Goal: Task Accomplishment & Management: Manage account settings

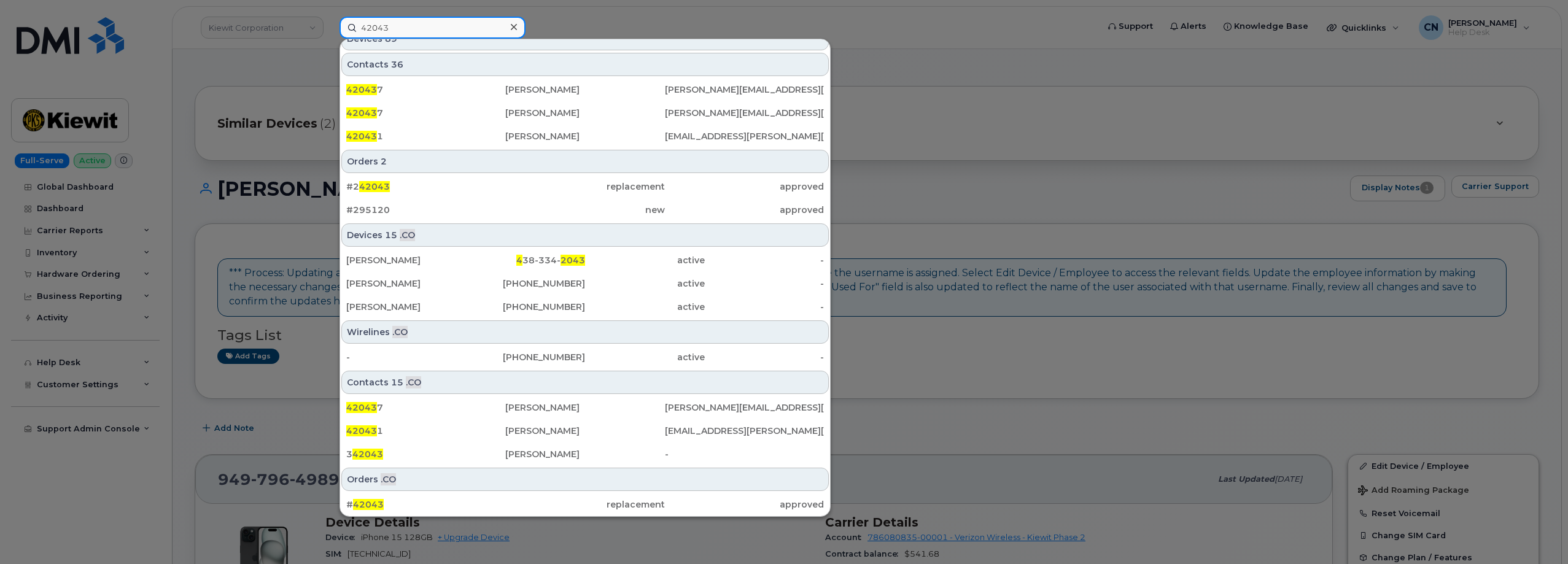
scroll to position [482, 0]
click at [429, 29] on input "42043" at bounding box center [432, 28] width 186 height 22
type input "420431"
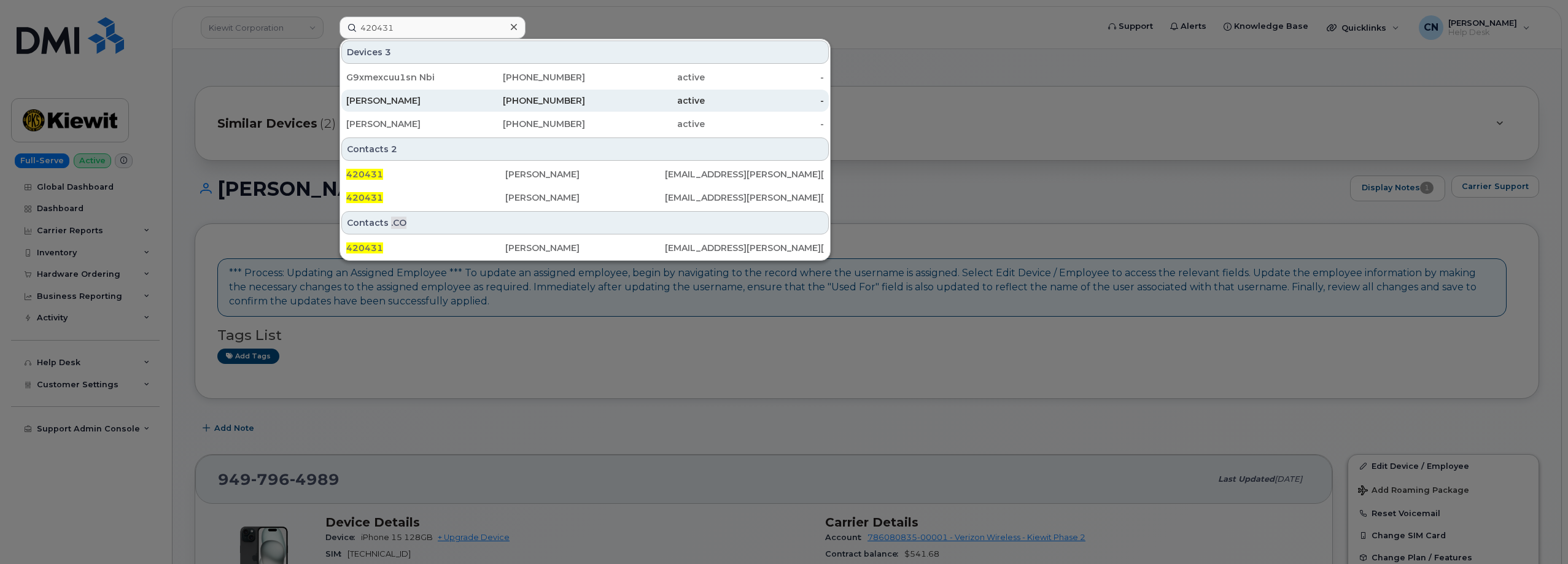
click at [414, 101] on div "[PERSON_NAME]" at bounding box center [406, 101] width 120 height 12
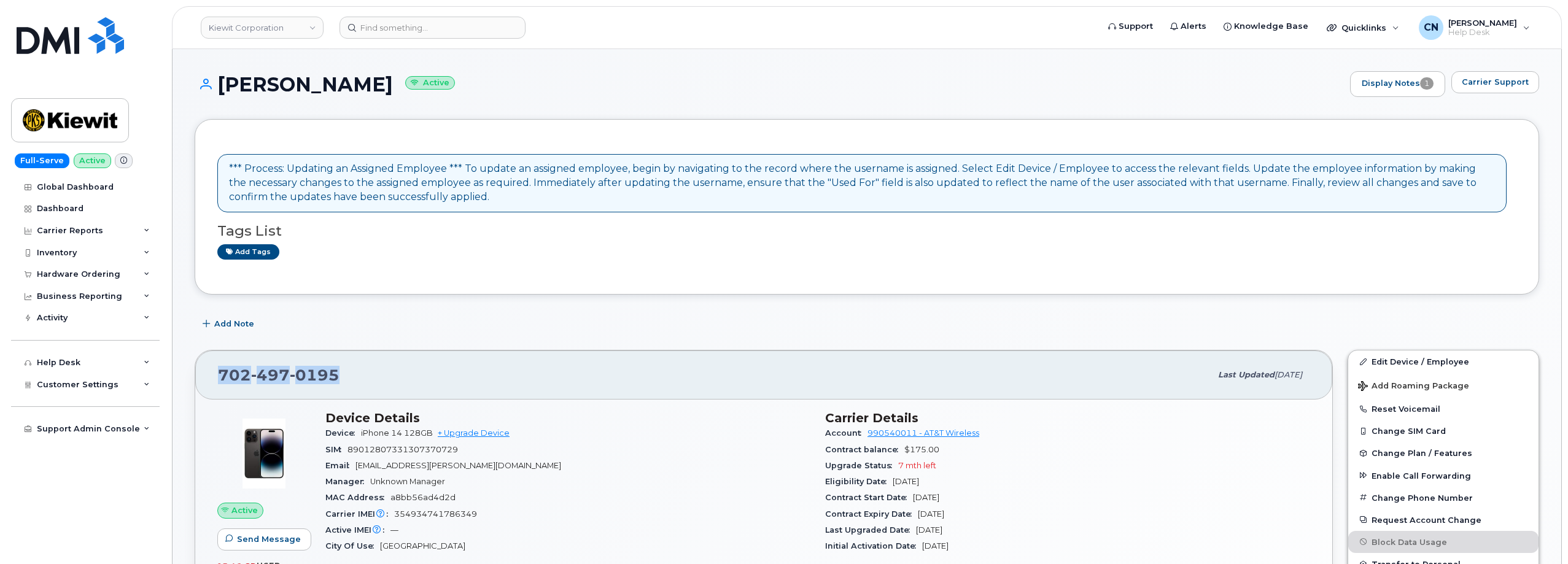
drag, startPoint x: 368, startPoint y: 375, endPoint x: 223, endPoint y: 364, distance: 145.4
click at [223, 364] on div "[PHONE_NUMBER]" at bounding box center [714, 375] width 993 height 26
copy span "[PHONE_NUMBER]"
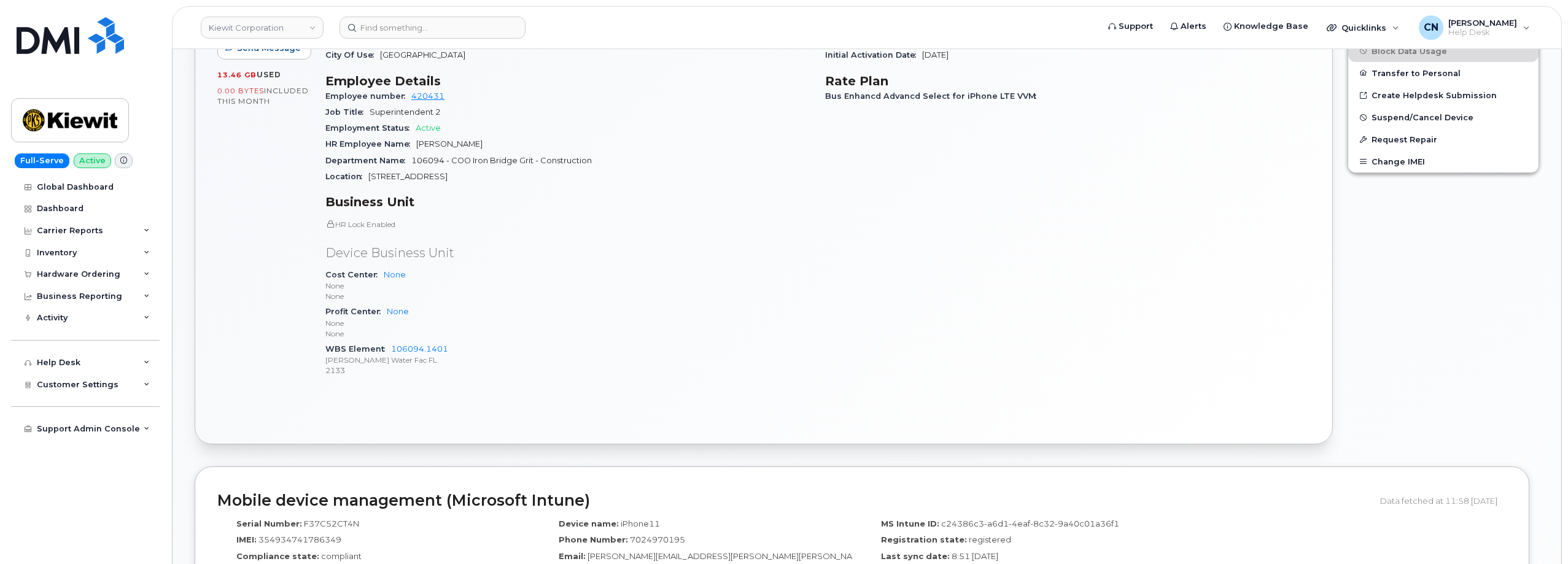
scroll to position [184, 0]
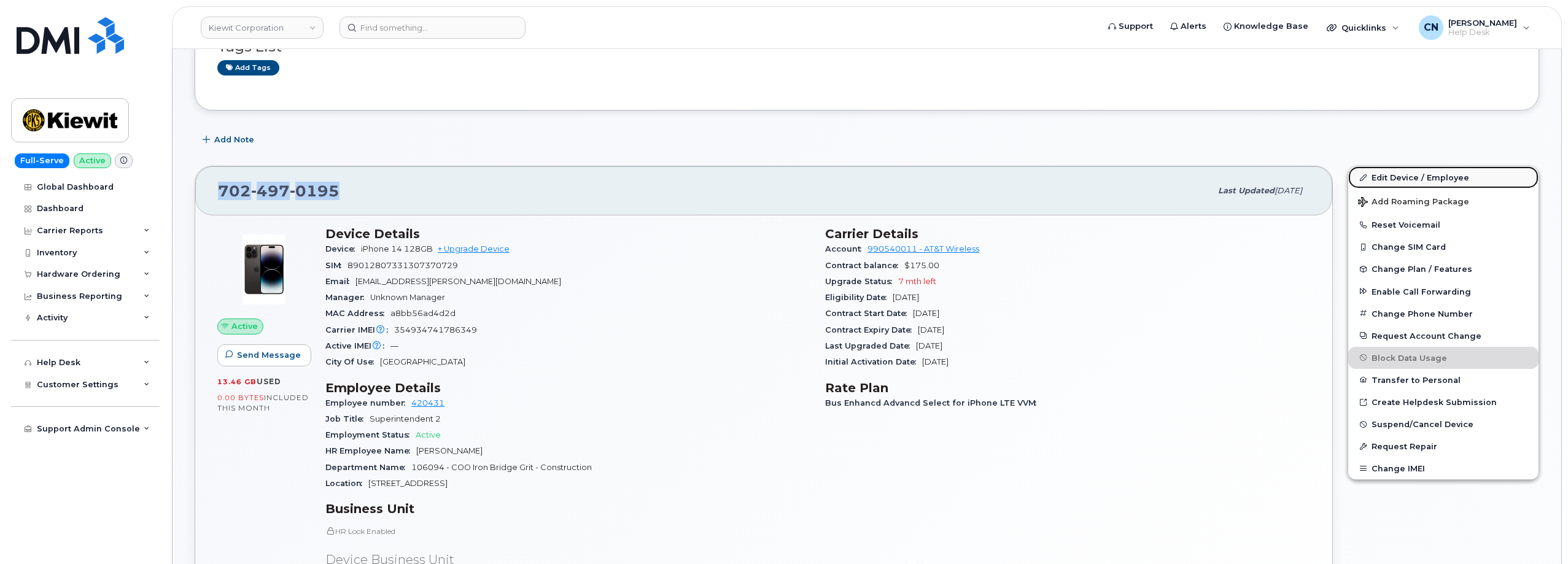
click at [1398, 176] on link "Edit Device / Employee" at bounding box center [1443, 177] width 190 height 22
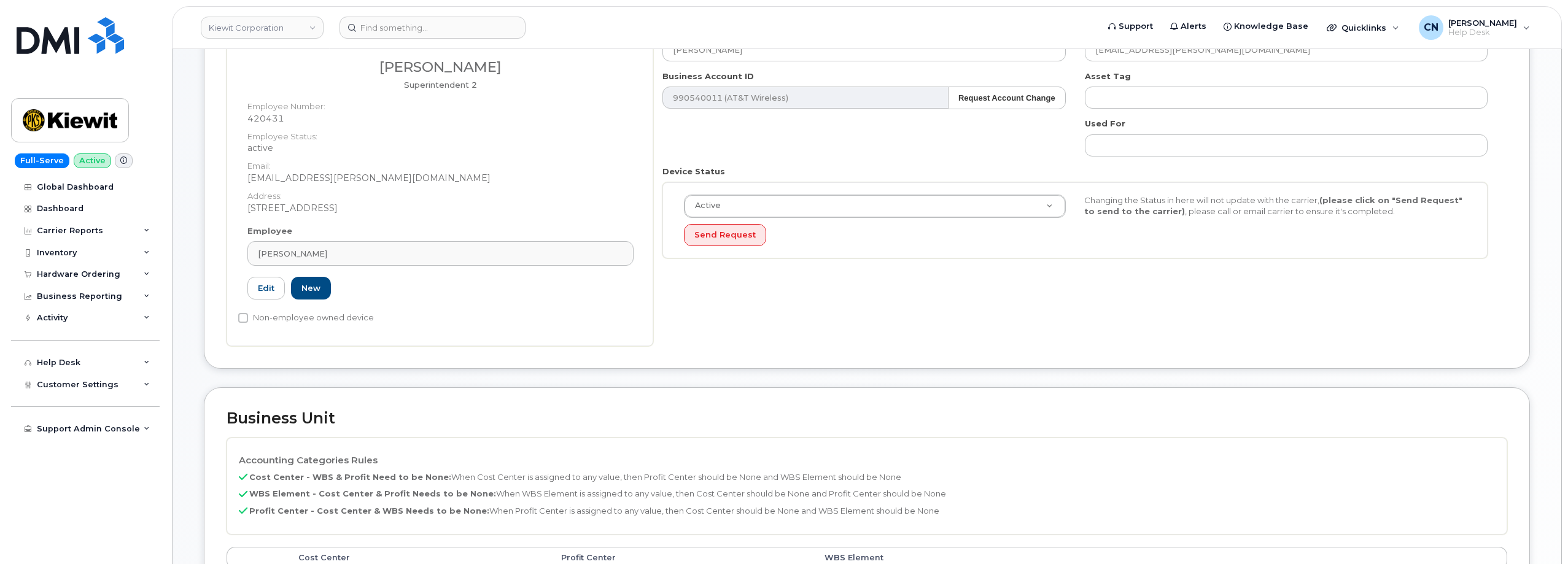
scroll to position [368, 0]
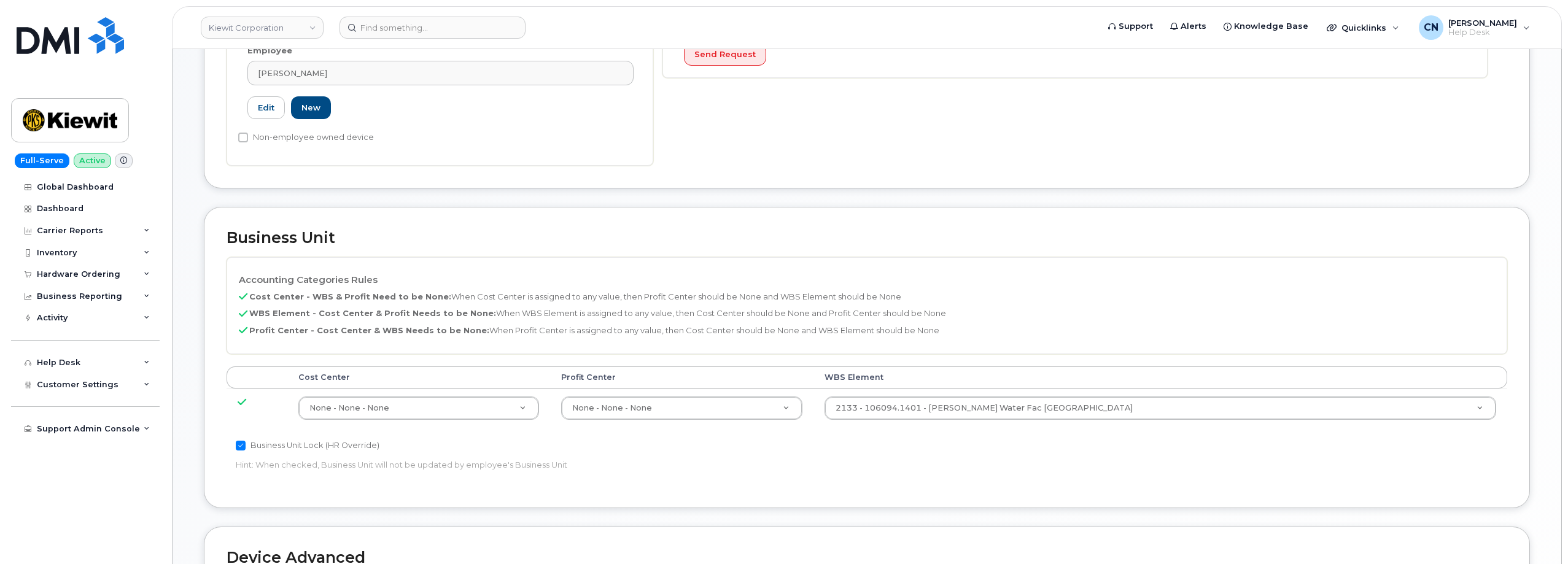
drag, startPoint x: 389, startPoint y: 482, endPoint x: 480, endPoint y: 450, distance: 96.5
click at [388, 475] on div "Accounting Categories Rules Cost Center - WBS & Profit Need to be None: When Co…" at bounding box center [867, 371] width 1281 height 228
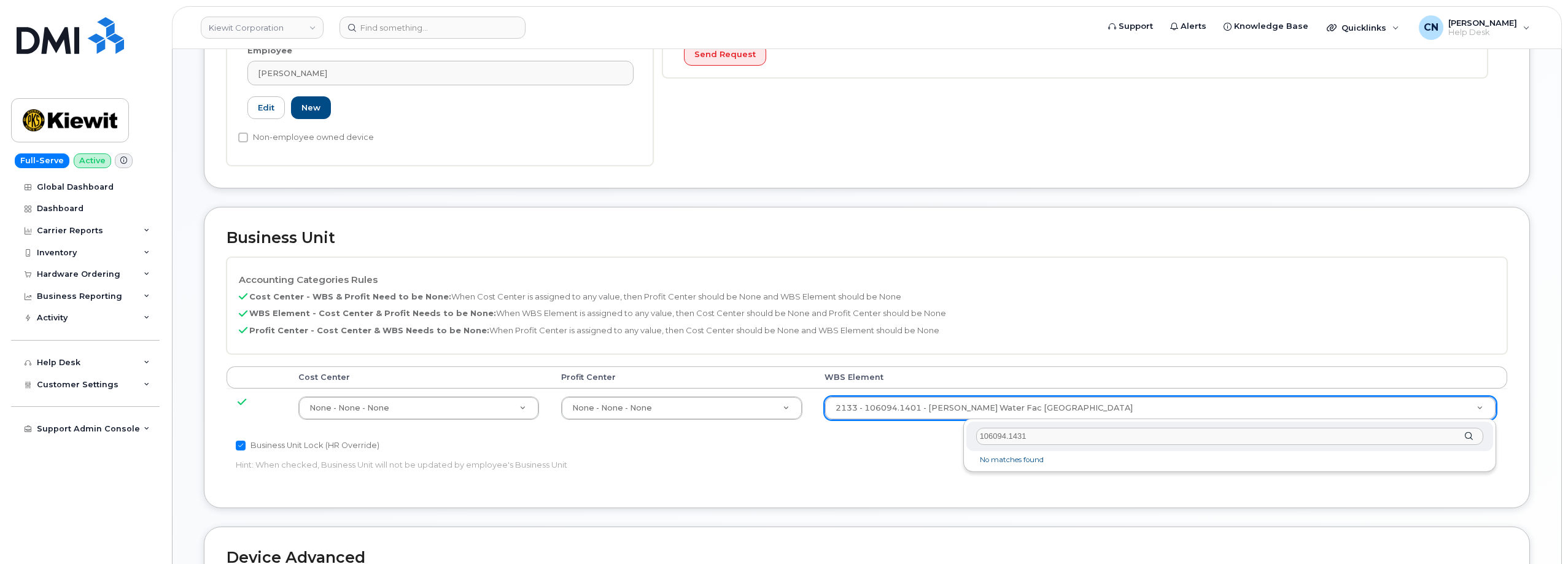
drag, startPoint x: 980, startPoint y: 436, endPoint x: 1210, endPoint y: 455, distance: 230.8
click at [985, 436] on input "106094.1431" at bounding box center [1229, 436] width 507 height 17
drag, startPoint x: 1049, startPoint y: 436, endPoint x: 959, endPoint y: 436, distance: 90.0
click at [959, 436] on body "Kiewit Corporation Support Alerts Knowledge Base Quicklinks Suspend / Cancel De…" at bounding box center [784, 262] width 1568 height 1261
type input "106094.1431"
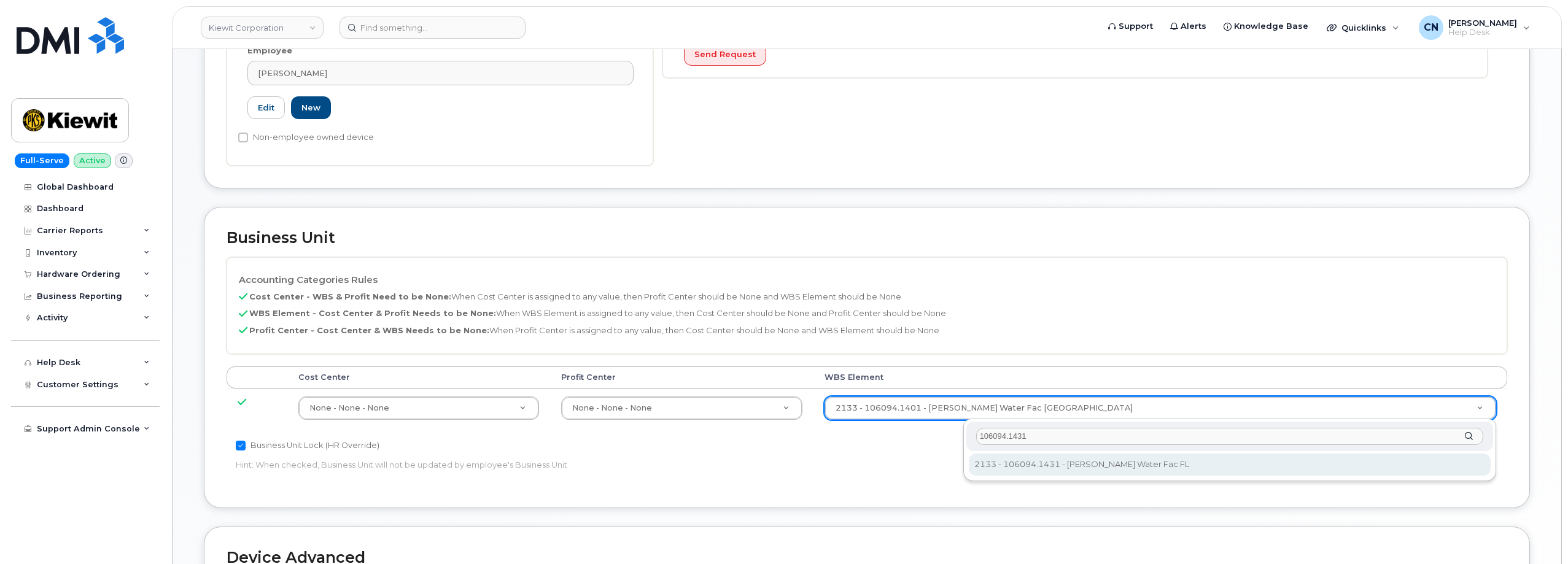
type input "30507933"
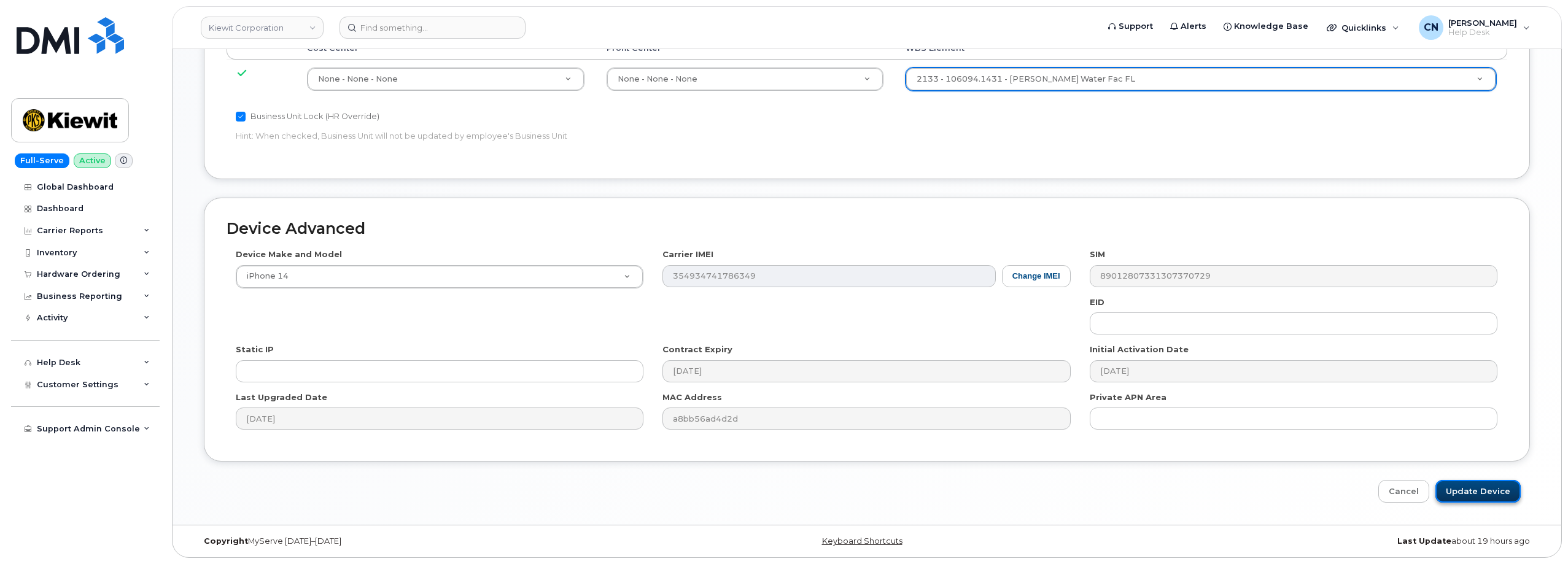
click at [1465, 490] on input "Update Device" at bounding box center [1478, 490] width 85 height 23
type input "Saving..."
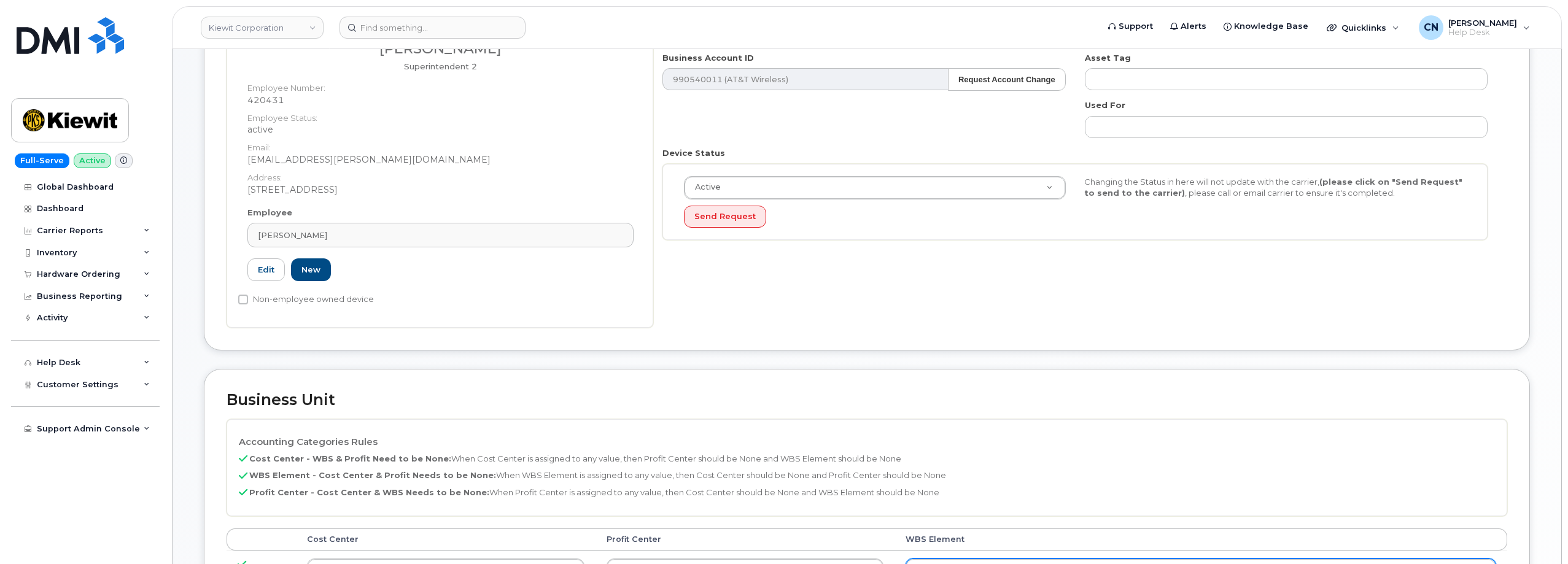
scroll to position [0, 0]
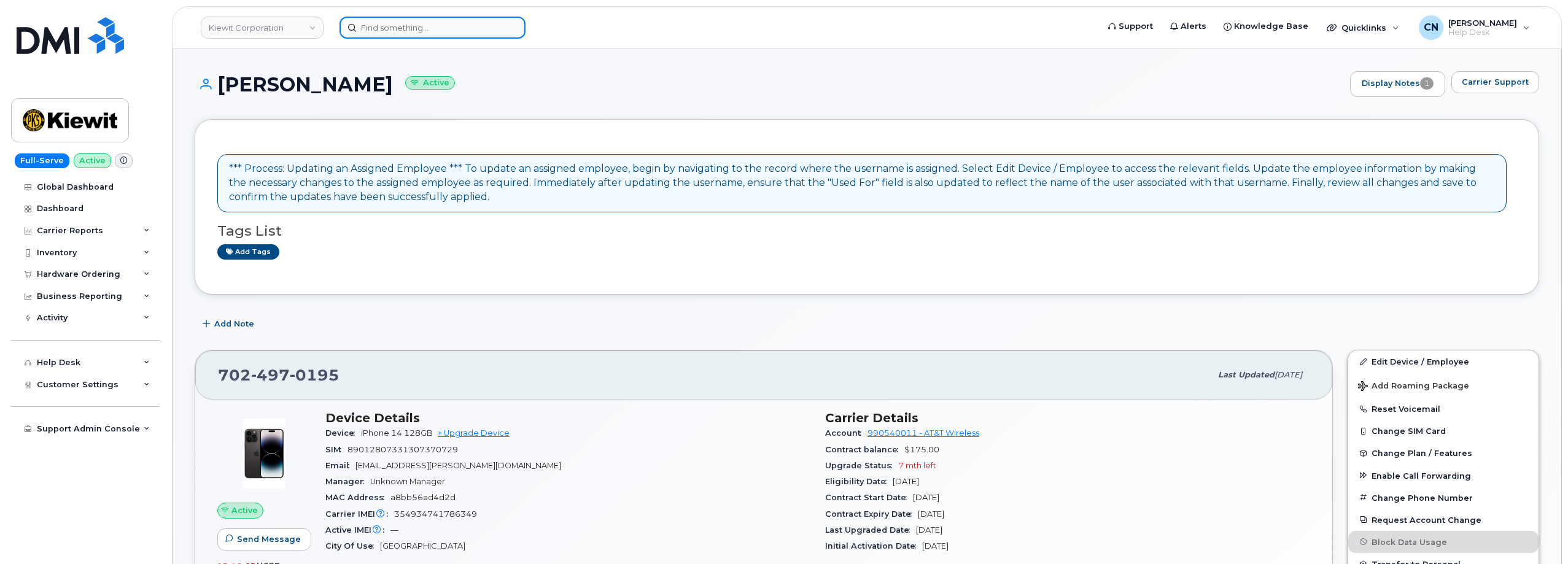
click at [449, 37] on input at bounding box center [432, 28] width 186 height 22
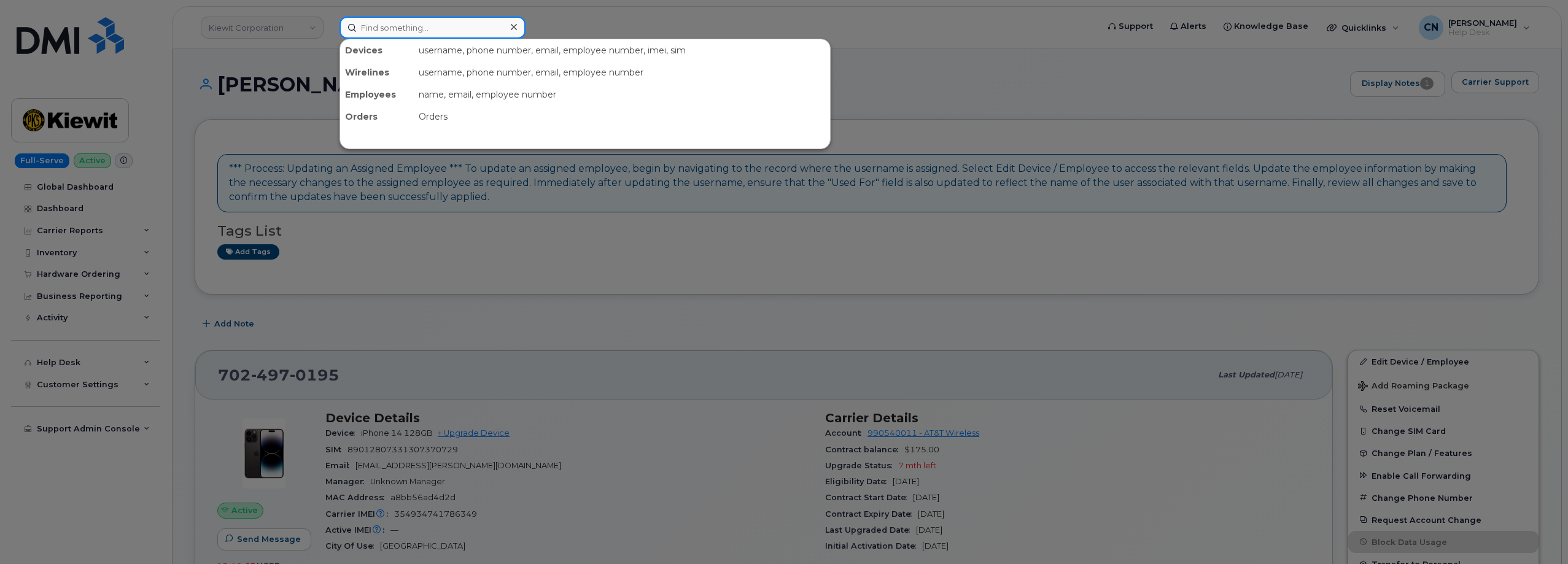
paste input "8177093518"
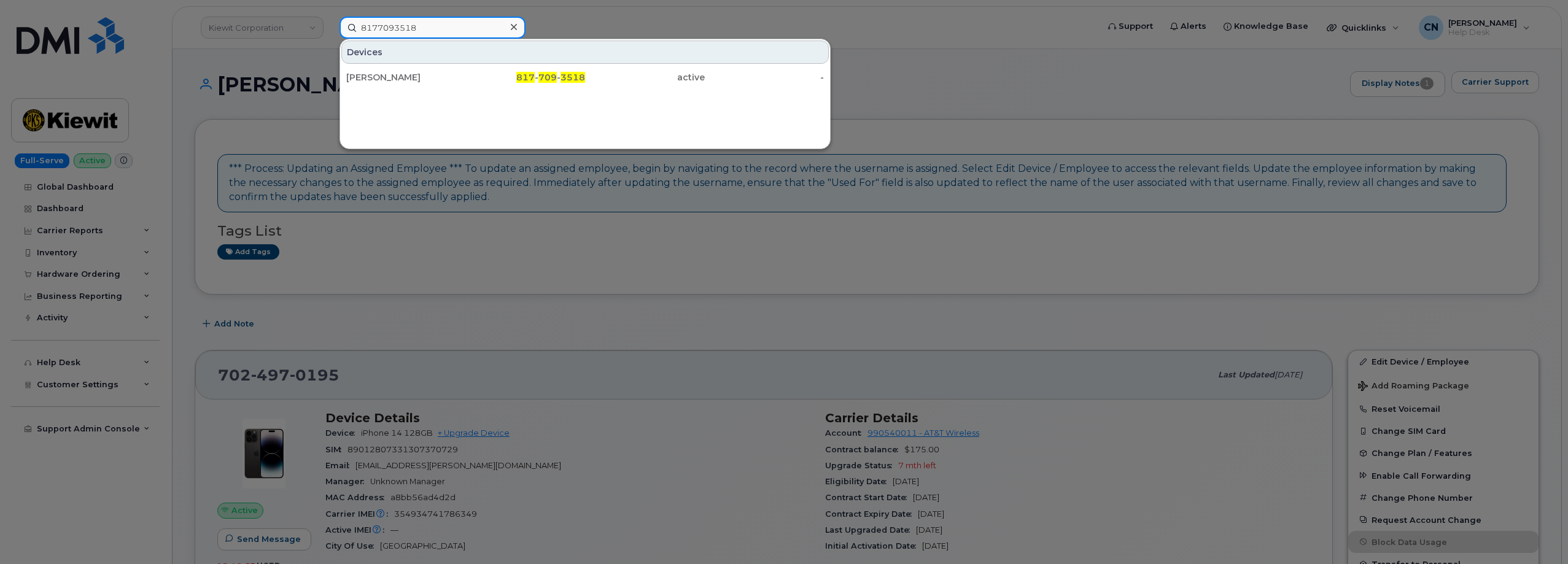
type input "8177093518"
click at [392, 75] on div "JOSE CHAVEZ LOPEZ" at bounding box center [406, 77] width 120 height 12
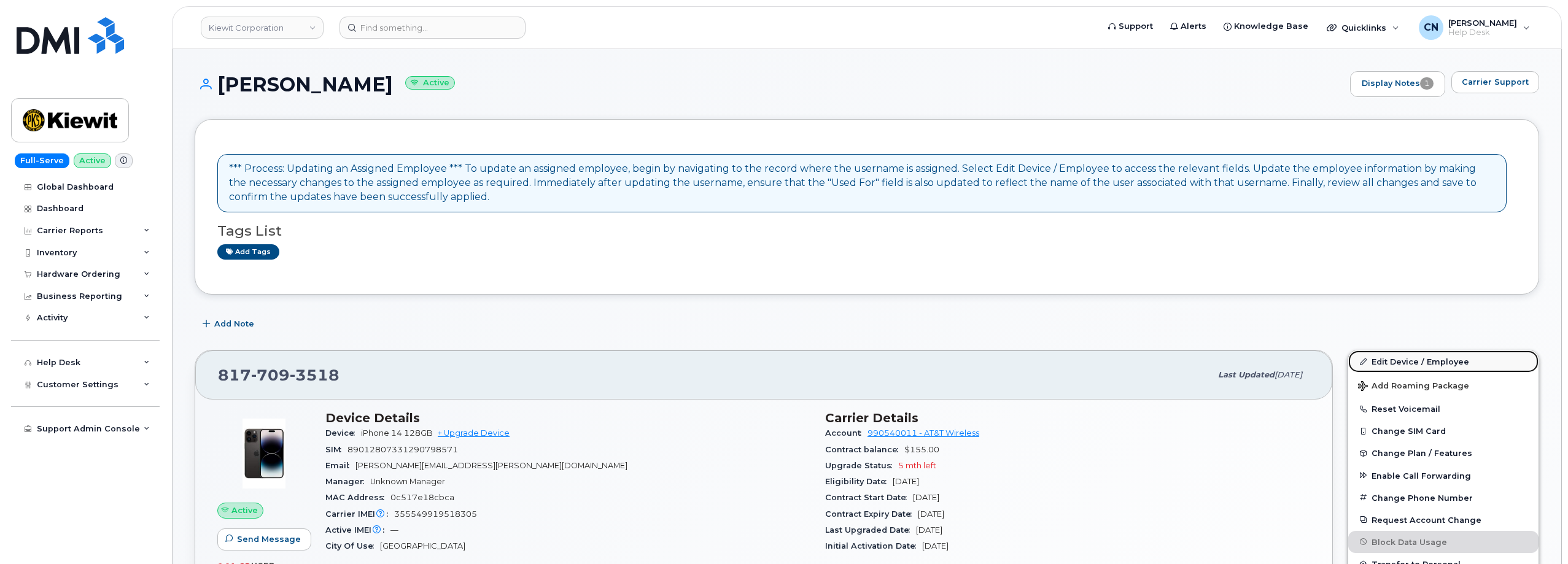
click at [1375, 359] on link "Edit Device / Employee" at bounding box center [1443, 361] width 190 height 22
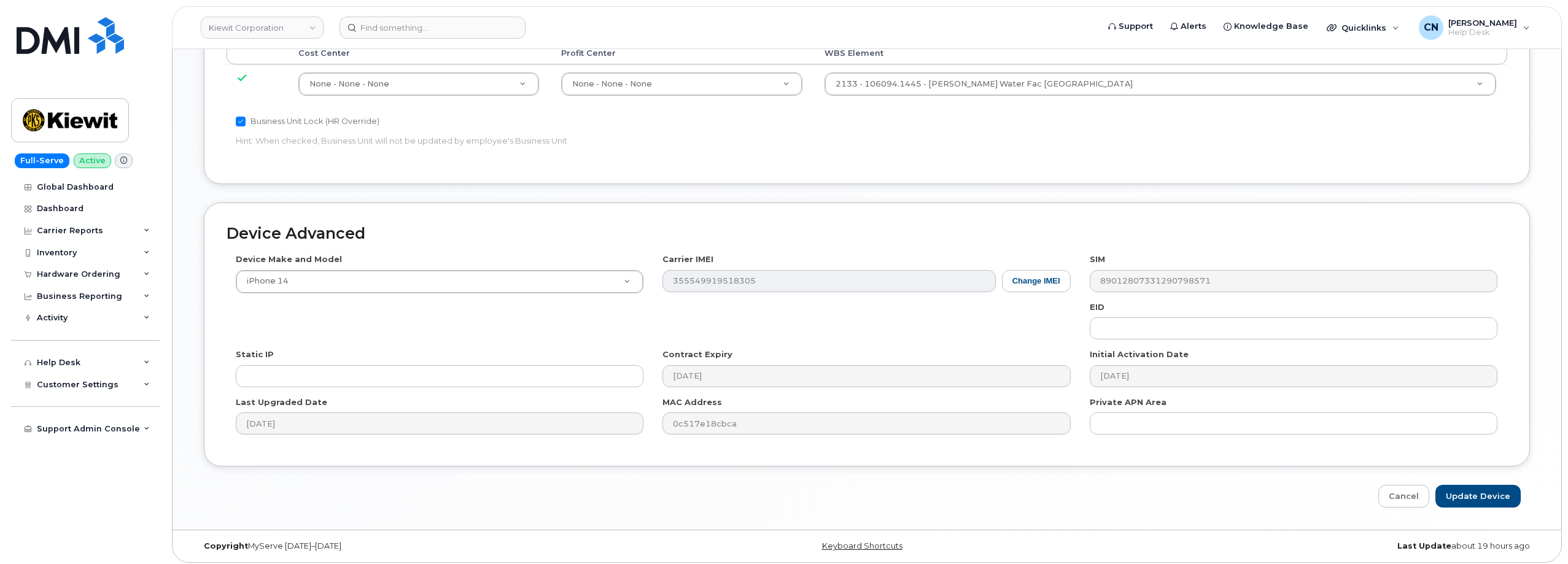
scroll to position [697, 0]
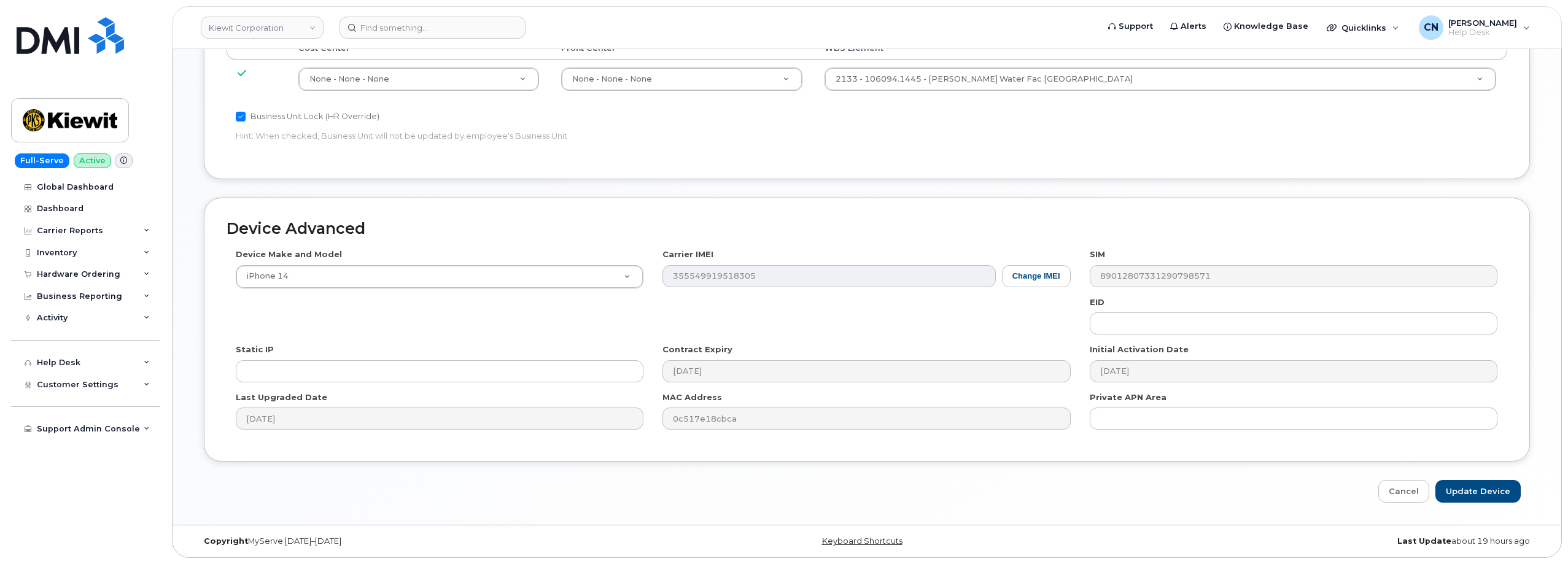
drag, startPoint x: 1101, startPoint y: 197, endPoint x: 1087, endPoint y: 188, distance: 16.6
click at [1035, 92] on td "2133 - 106094.1445 - Kiewit Water Fac FL 30507947" at bounding box center [1160, 79] width 694 height 39
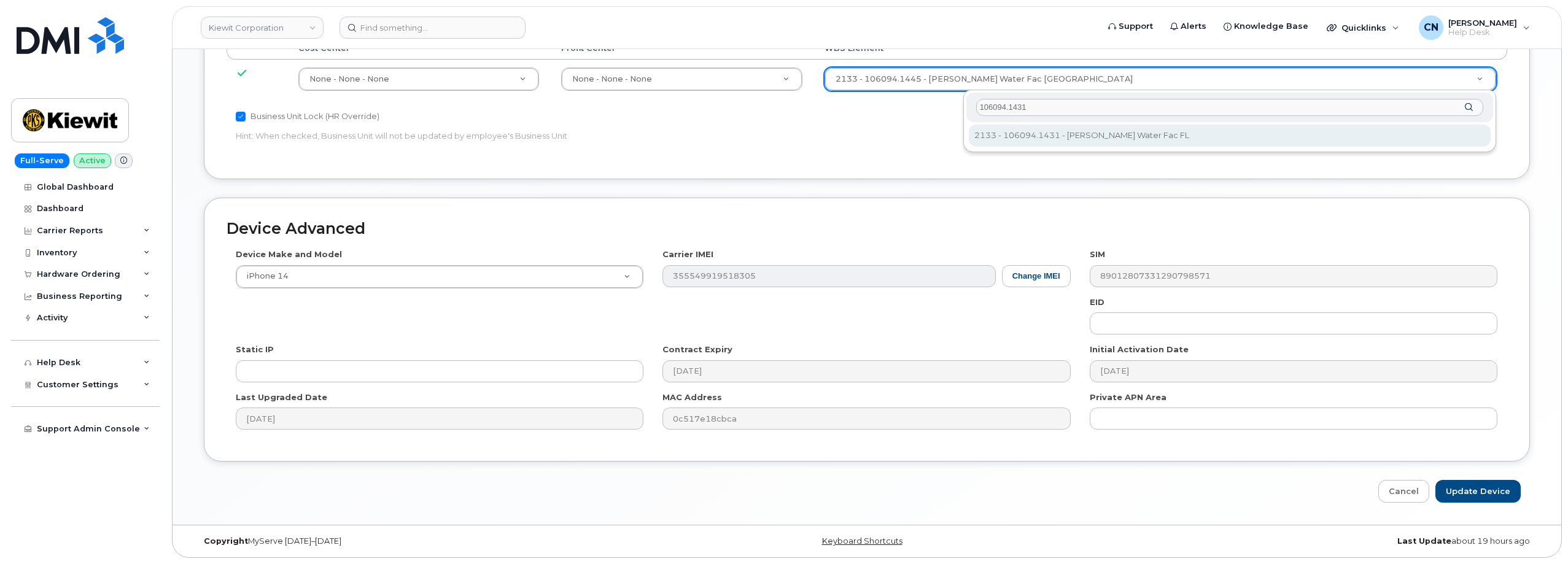
type input "106094.1431"
type input "30507933"
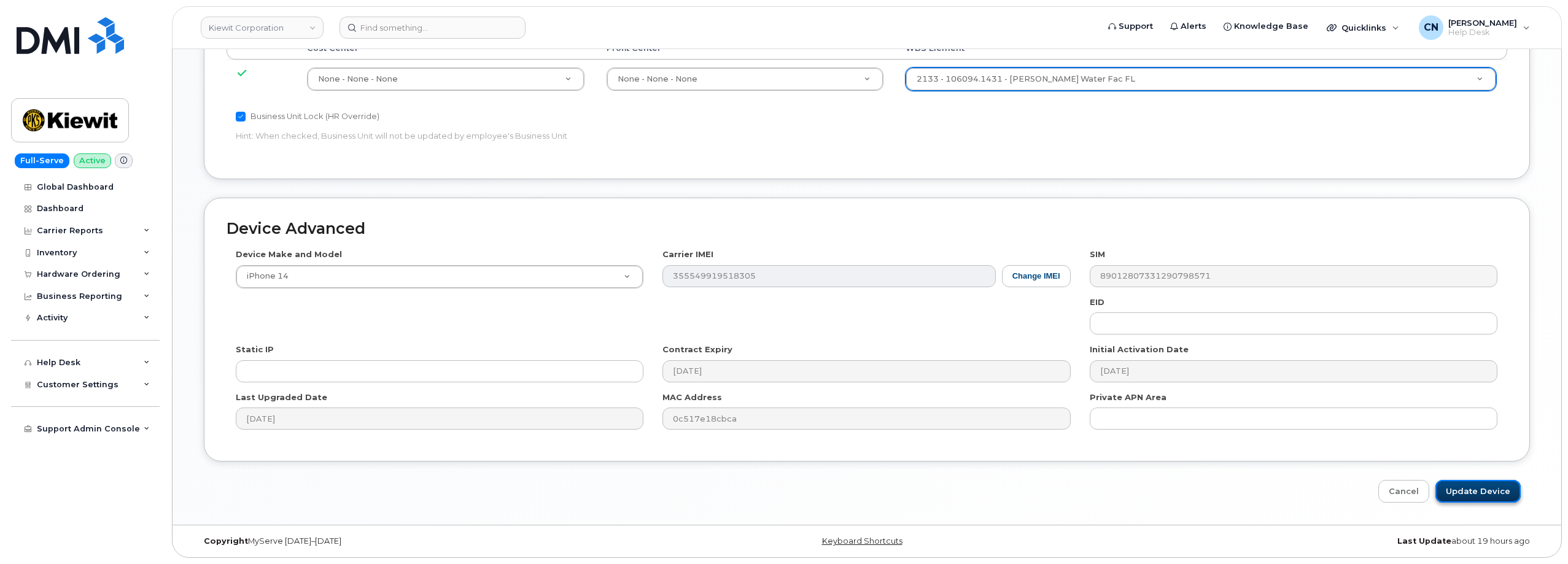
click at [1466, 487] on input "Update Device" at bounding box center [1478, 490] width 85 height 23
type input "Saving..."
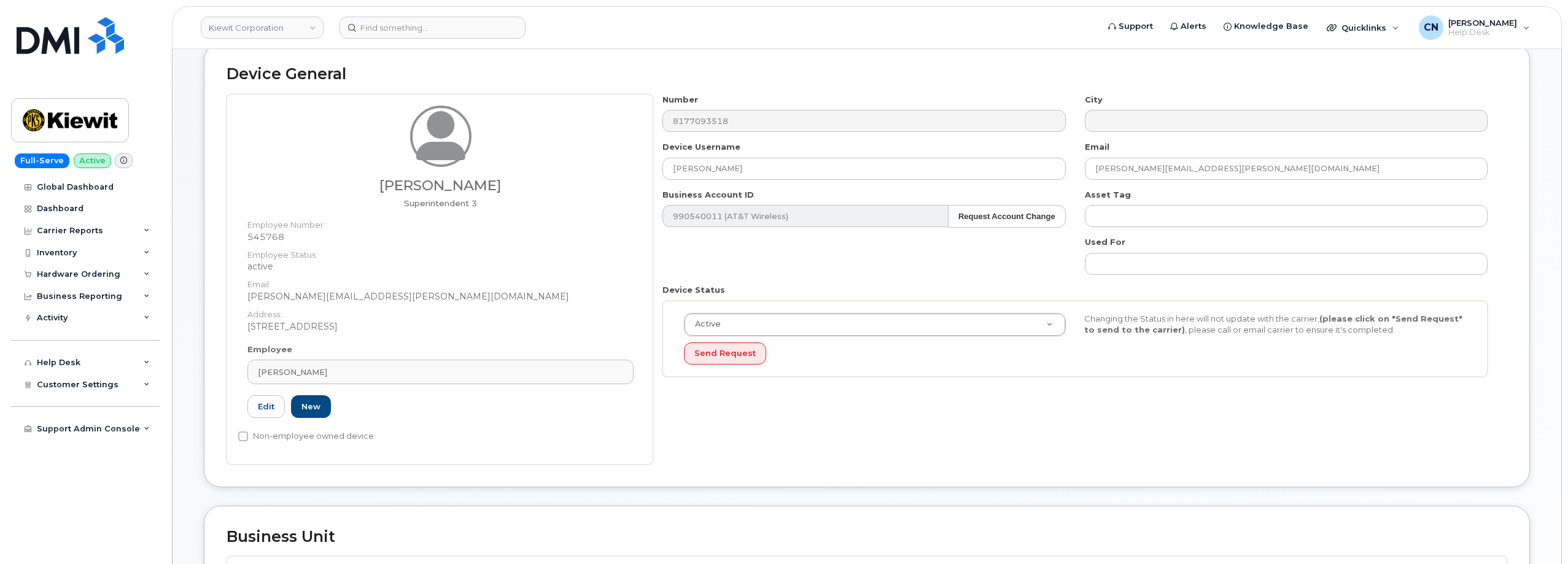
scroll to position [0, 0]
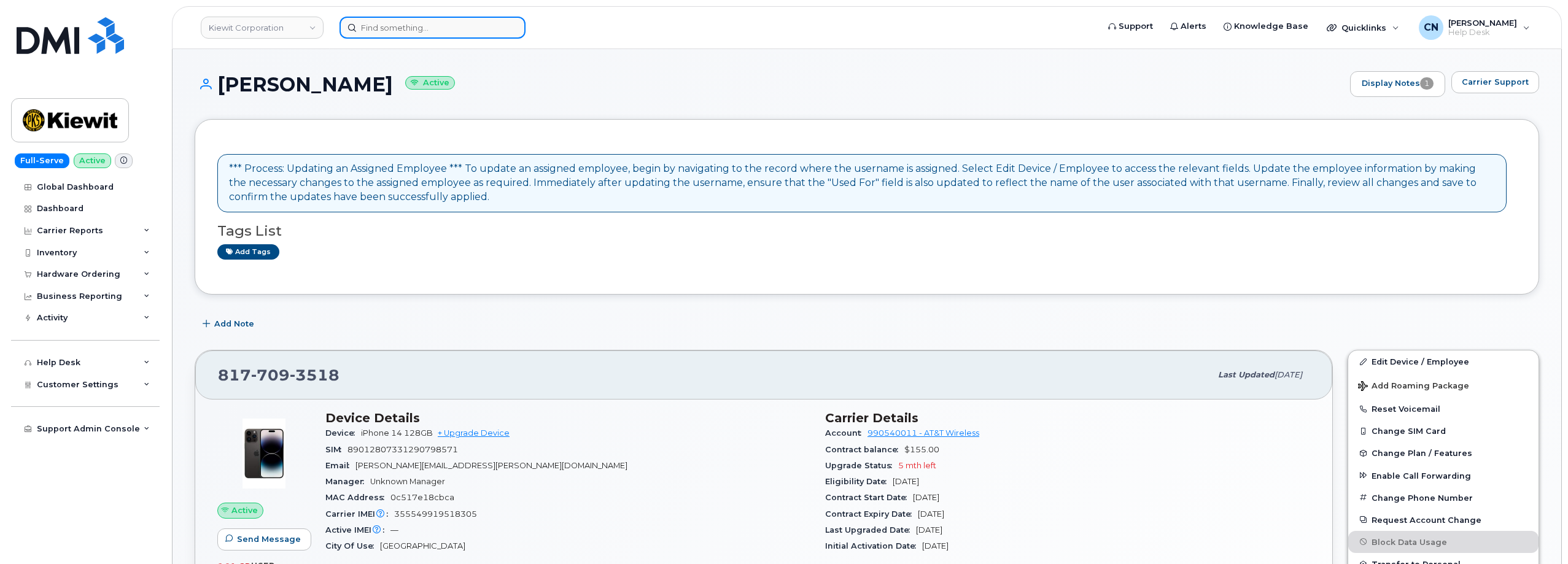
click at [366, 23] on input at bounding box center [432, 28] width 186 height 22
paste input "9132050256"
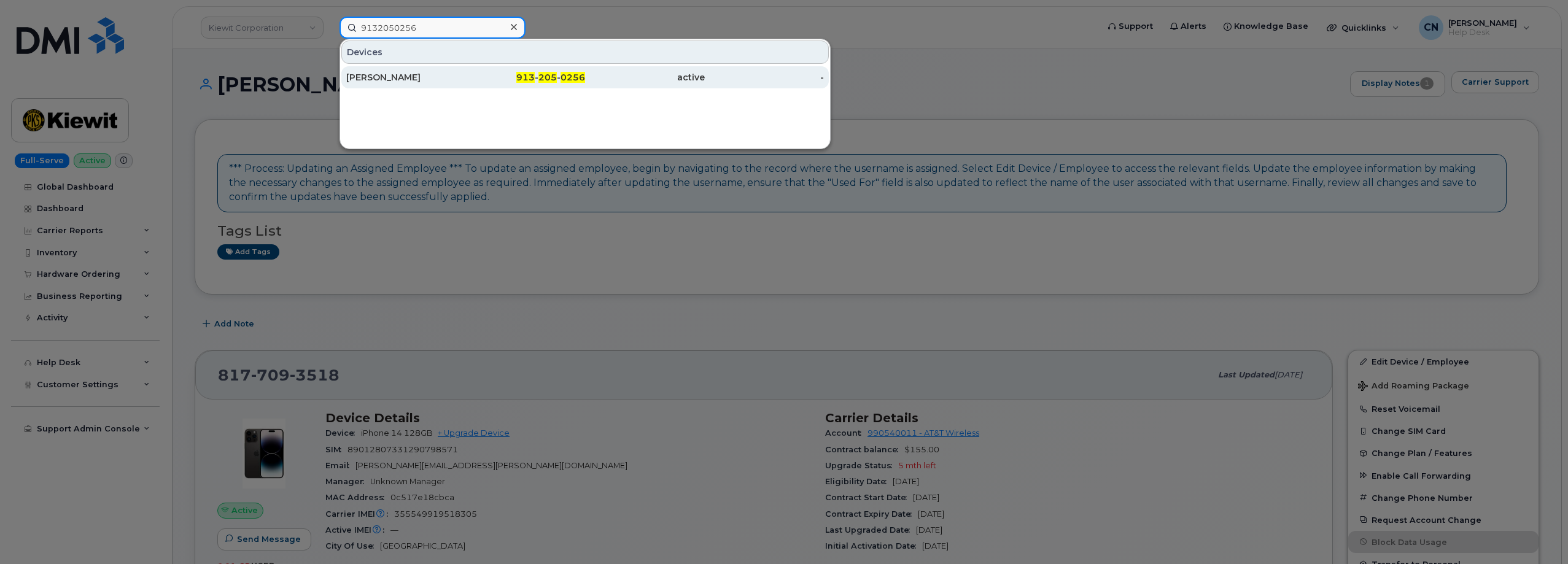
type input "9132050256"
click at [394, 73] on div "[PERSON_NAME]" at bounding box center [406, 77] width 120 height 12
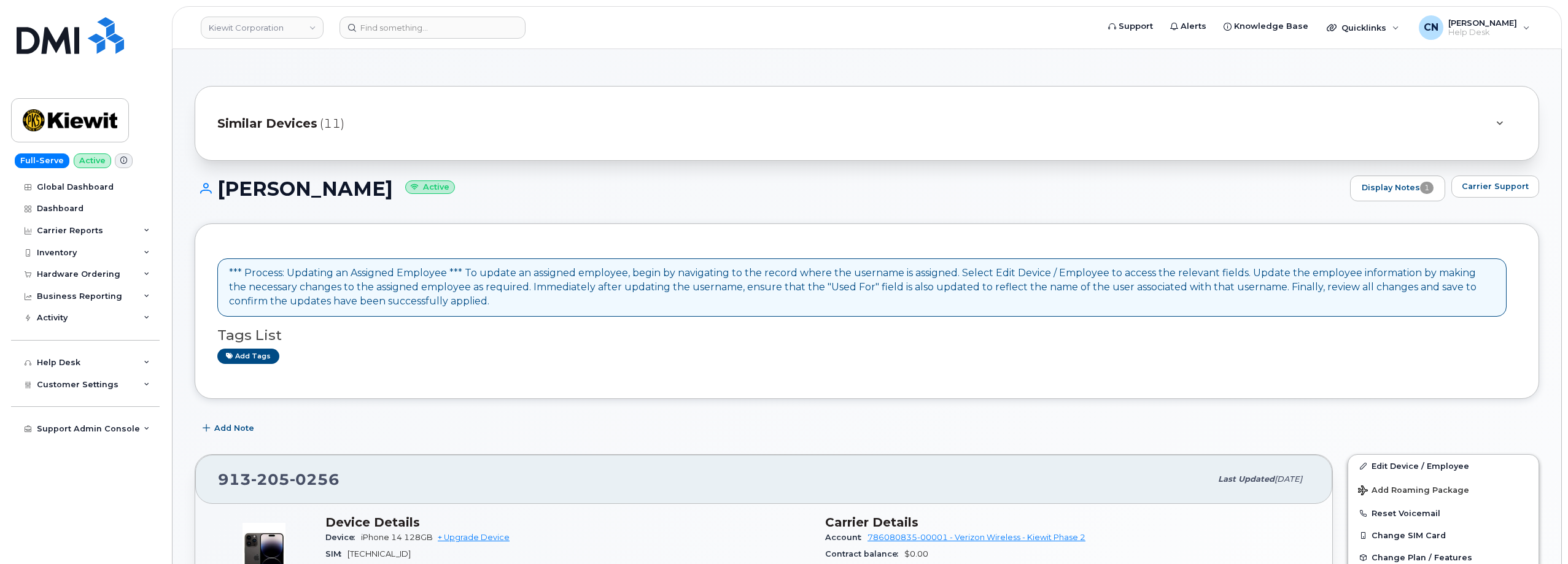
drag, startPoint x: 223, startPoint y: 192, endPoint x: 487, endPoint y: 200, distance: 264.1
click at [487, 200] on div "[PERSON_NAME] Active Display Notes 1 Carrier Support" at bounding box center [866, 188] width 1344 height 26
copy h1 "[PERSON_NAME]"
click at [257, 125] on span "Similar Devices" at bounding box center [267, 123] width 100 height 17
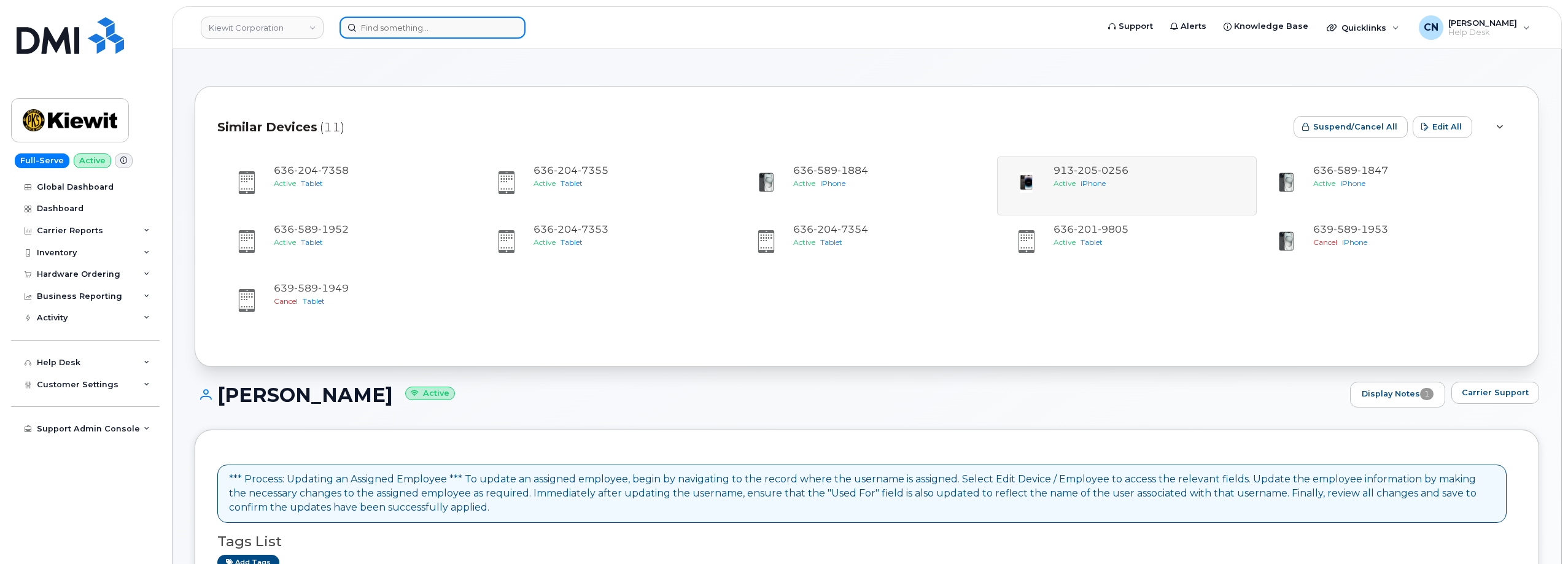
click at [448, 33] on input at bounding box center [432, 28] width 186 height 22
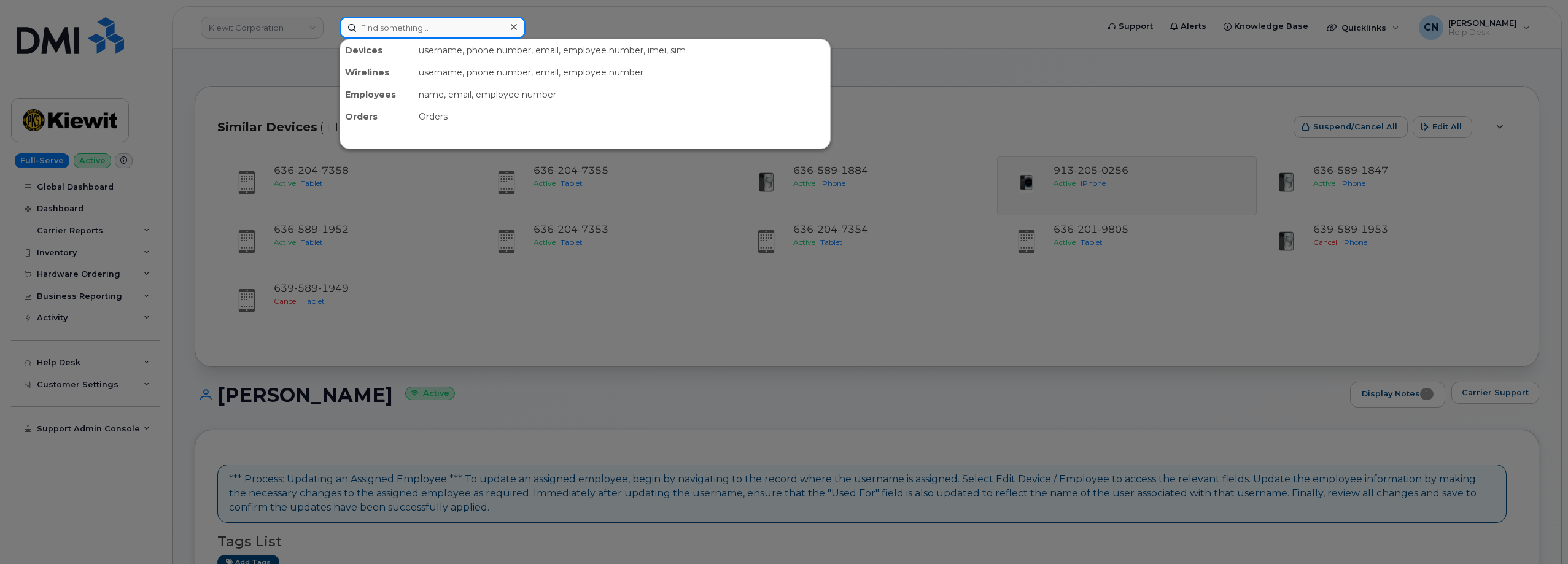
paste input "352548867836506"
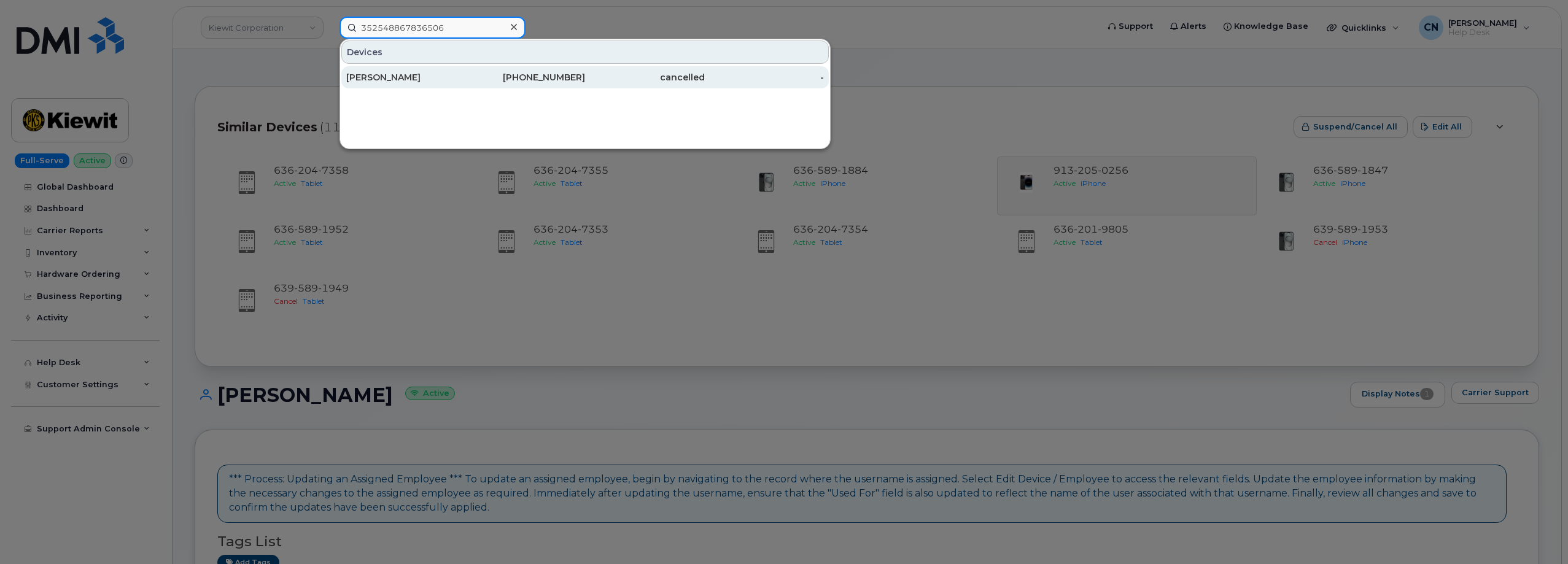
type input "352548867836506"
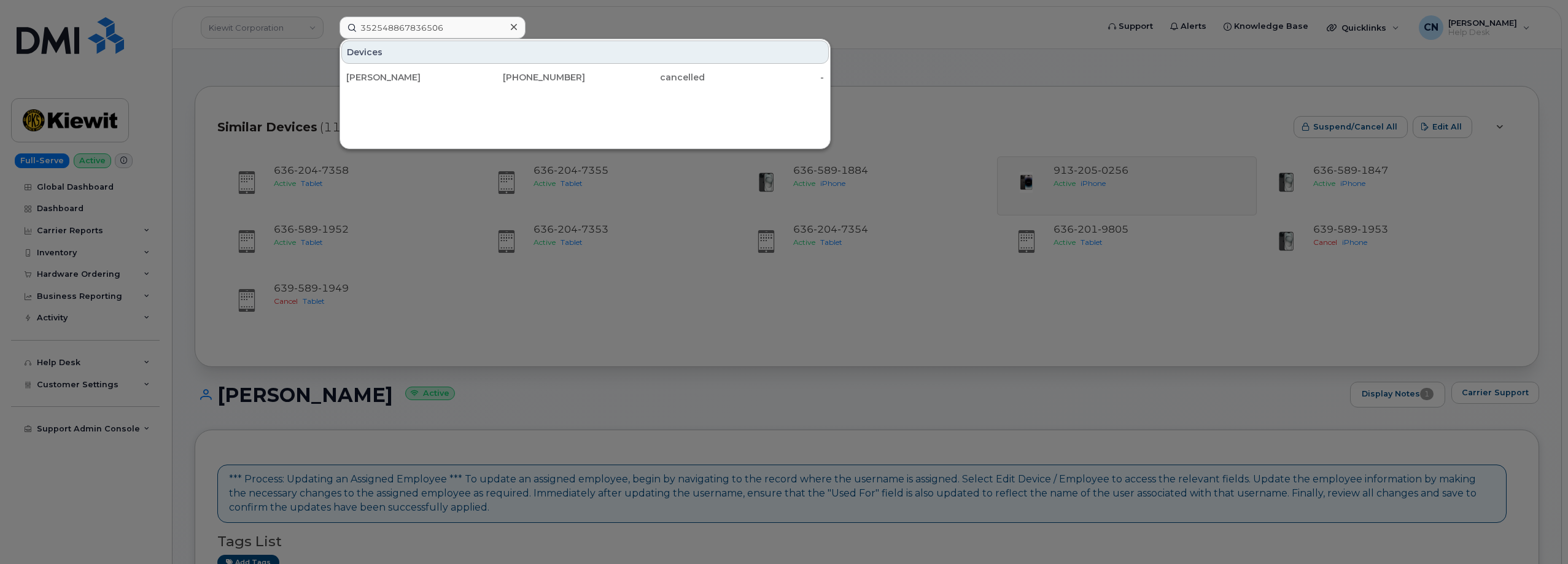
drag, startPoint x: 404, startPoint y: 82, endPoint x: 284, endPoint y: 165, distance: 145.9
click at [404, 82] on div "[PERSON_NAME]" at bounding box center [406, 77] width 120 height 12
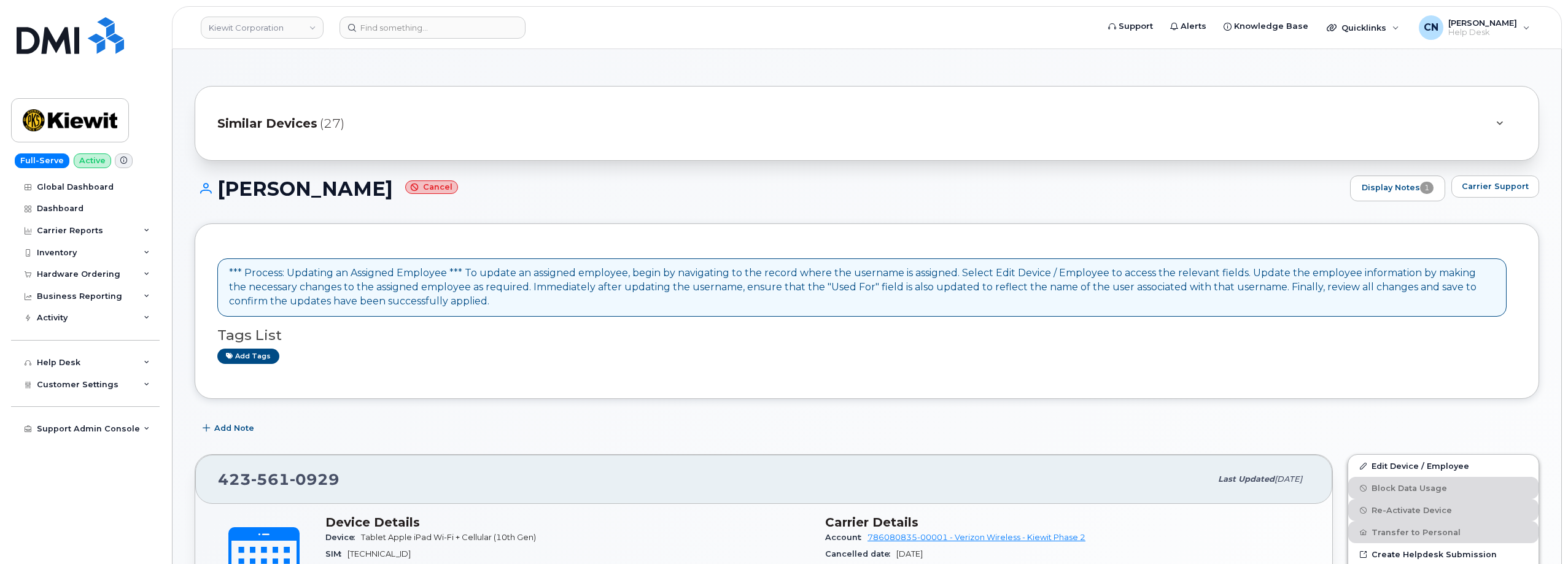
click at [1483, 199] on div "Carrier Support" at bounding box center [1495, 188] width 88 height 26
click at [1507, 185] on span "Carrier Support" at bounding box center [1495, 186] width 67 height 12
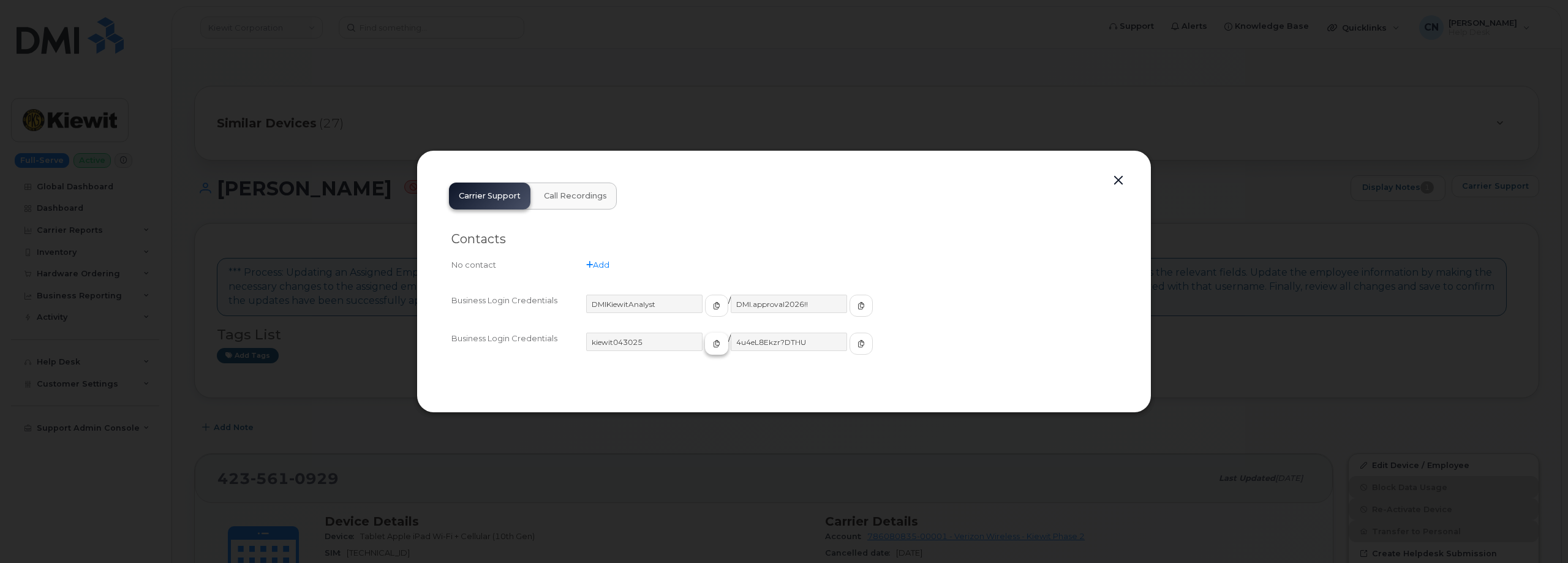
click at [705, 348] on button "button" at bounding box center [717, 343] width 23 height 22
click at [849, 340] on button "button" at bounding box center [861, 343] width 23 height 22
click at [1110, 179] on button "button" at bounding box center [1118, 181] width 18 height 17
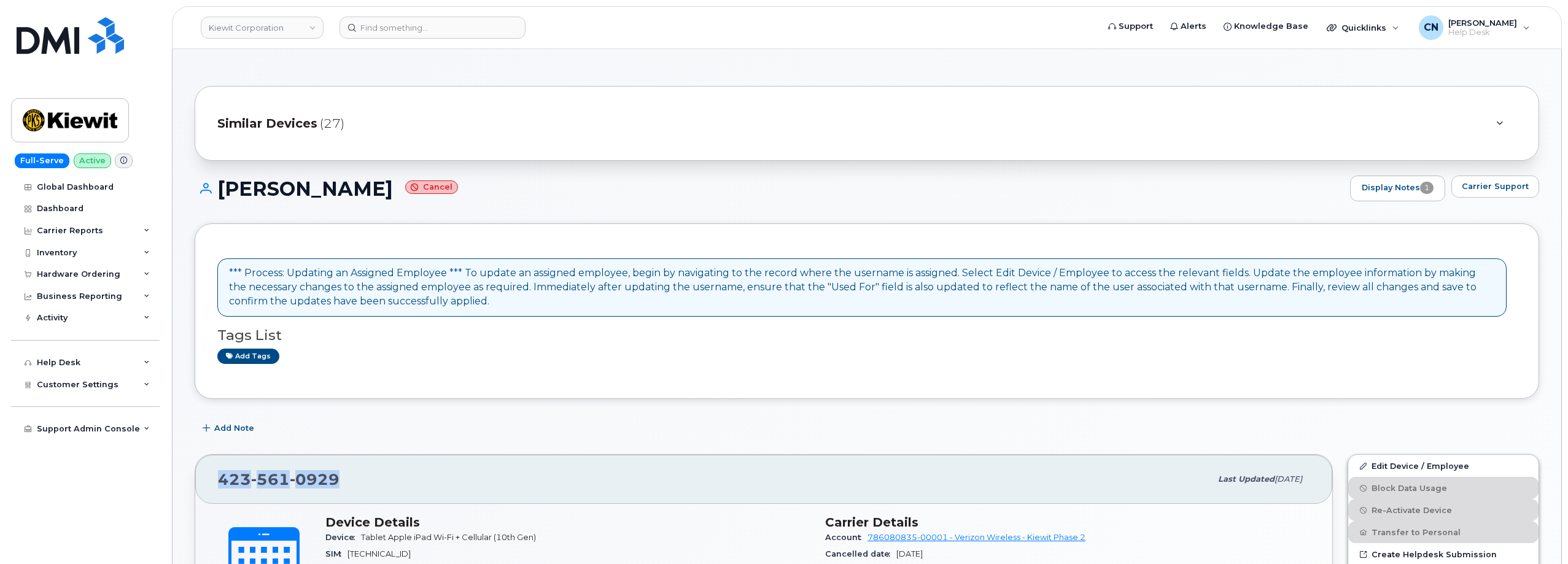
drag, startPoint x: 359, startPoint y: 490, endPoint x: 201, endPoint y: 479, distance: 158.4
click at [201, 479] on div "423 561 0929 Last updated Sep 25, 2025" at bounding box center [764, 479] width 1137 height 49
copy span "423 561 0929"
drag, startPoint x: 391, startPoint y: 27, endPoint x: 394, endPoint y: 36, distance: 9.5
click at [392, 27] on input at bounding box center [432, 28] width 186 height 22
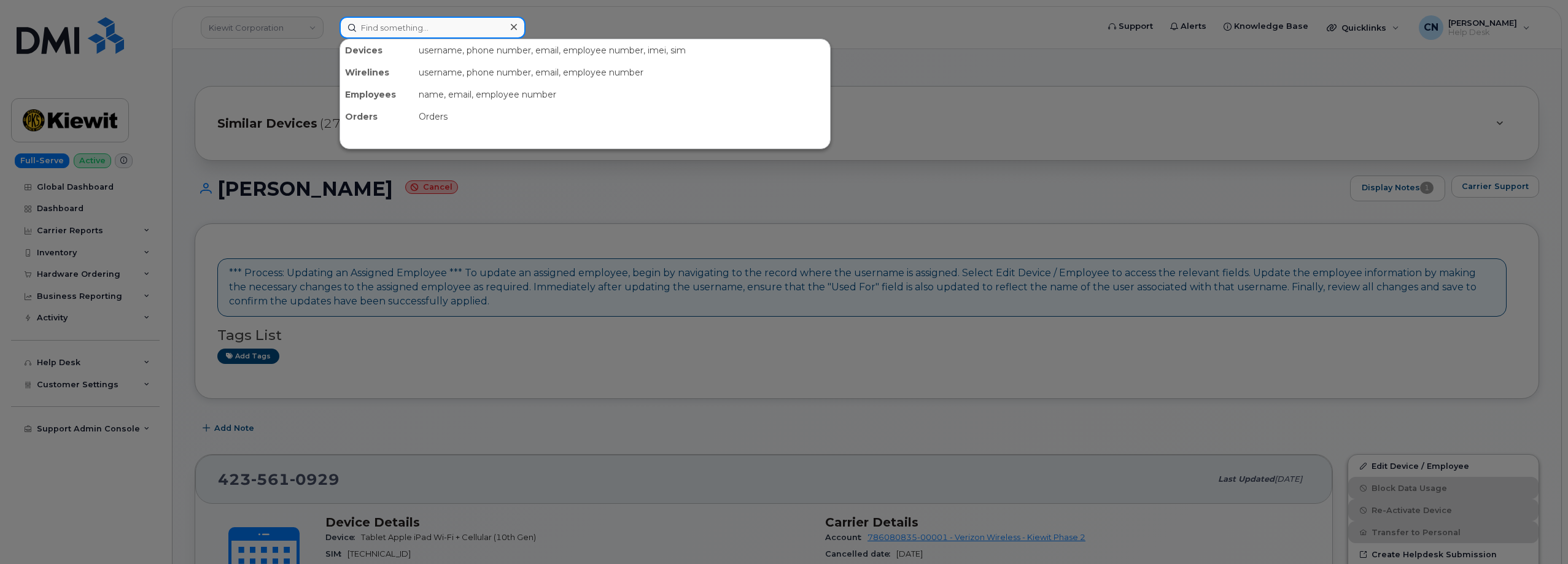
paste input "636.589.1757"
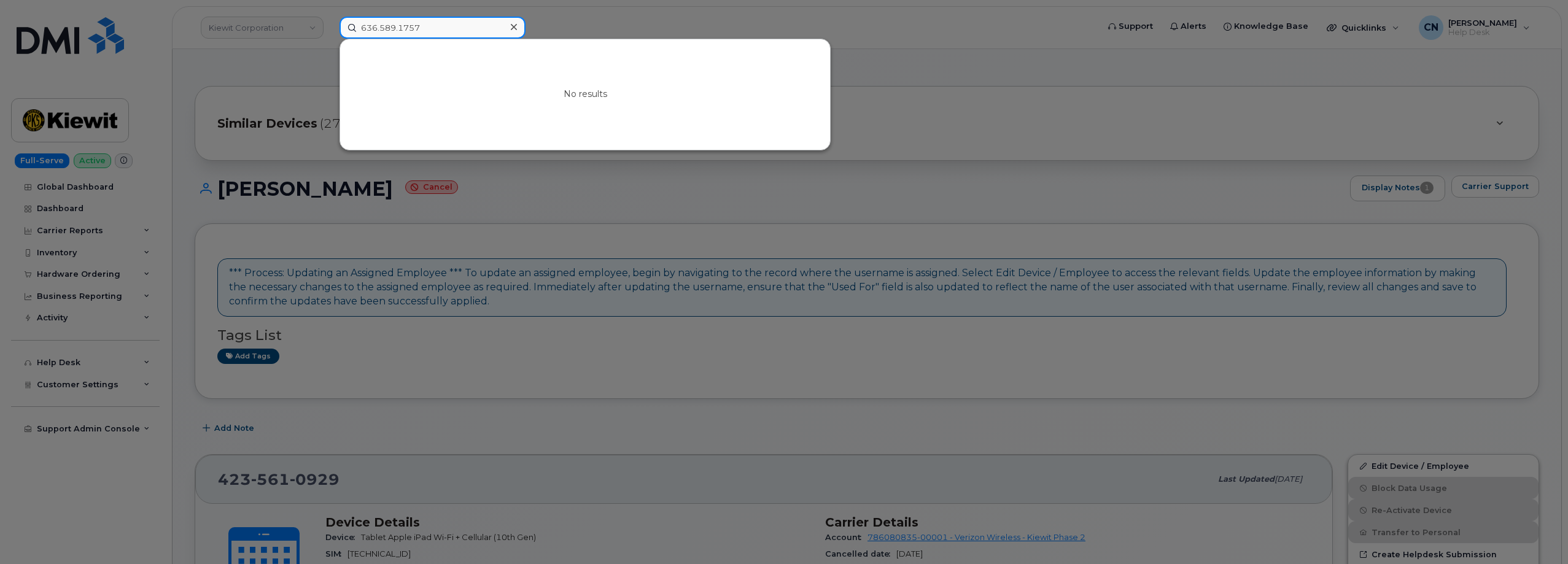
drag, startPoint x: 432, startPoint y: 31, endPoint x: 165, endPoint y: 36, distance: 267.0
click at [330, 35] on div "636.589.1757 No results" at bounding box center [714, 28] width 769 height 22
paste input "355683579712922"
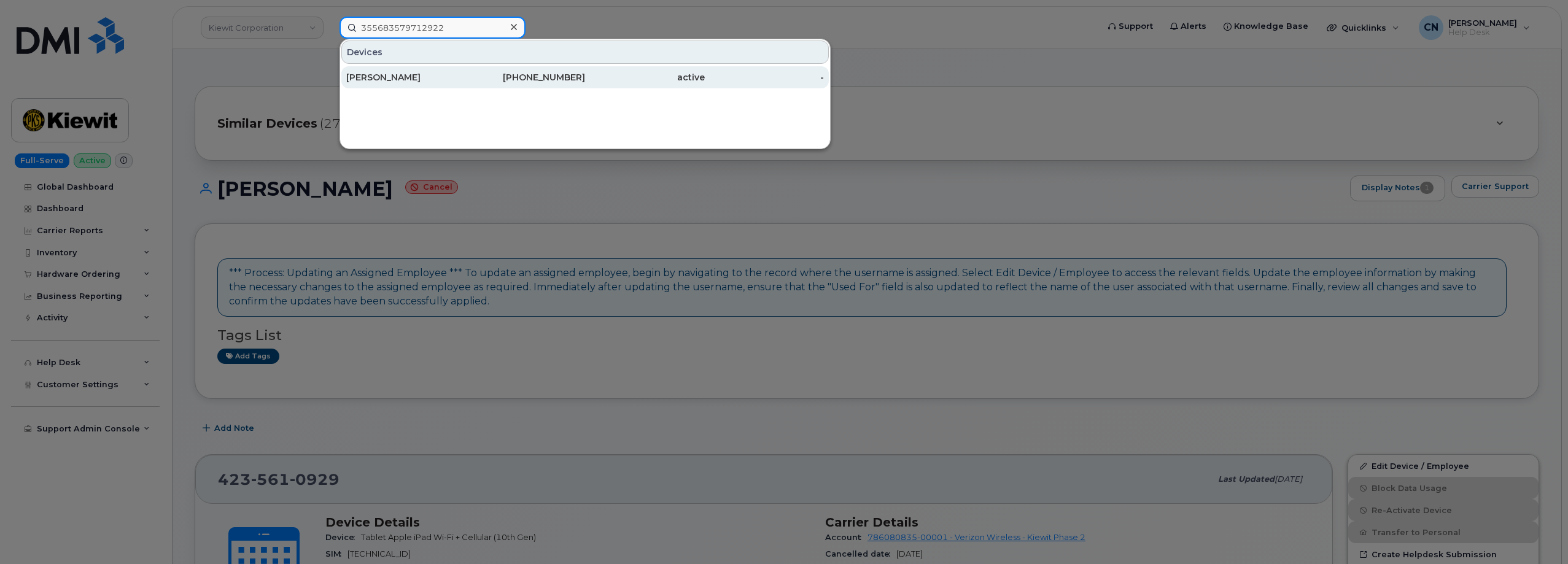
type input "355683579712922"
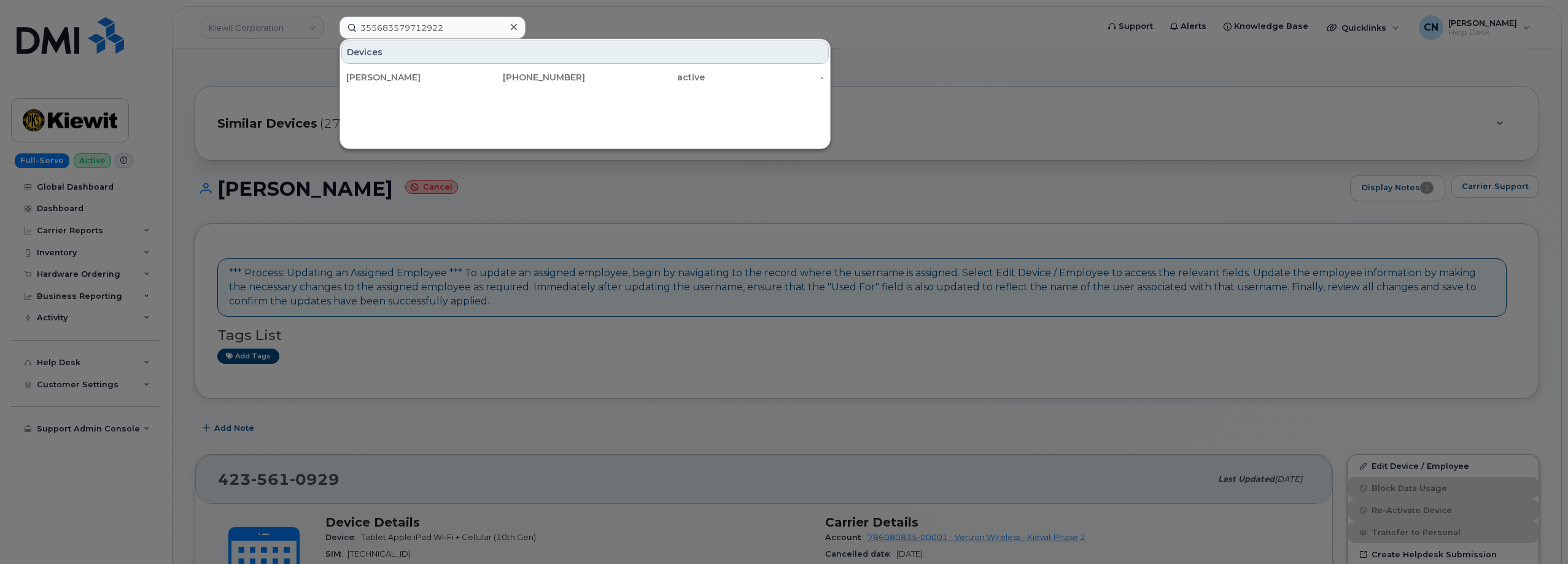
drag, startPoint x: 382, startPoint y: 74, endPoint x: 399, endPoint y: 3, distance: 73.0
click at [382, 75] on div "[PERSON_NAME]" at bounding box center [406, 77] width 120 height 12
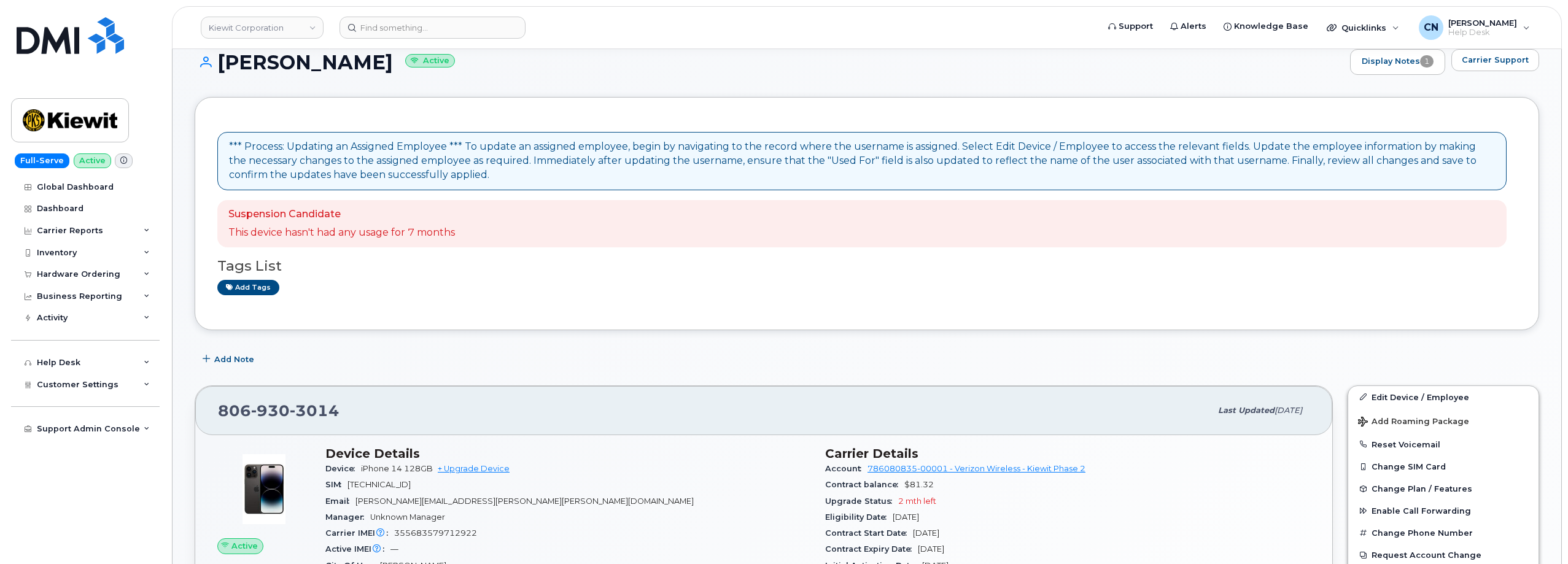
scroll to position [368, 0]
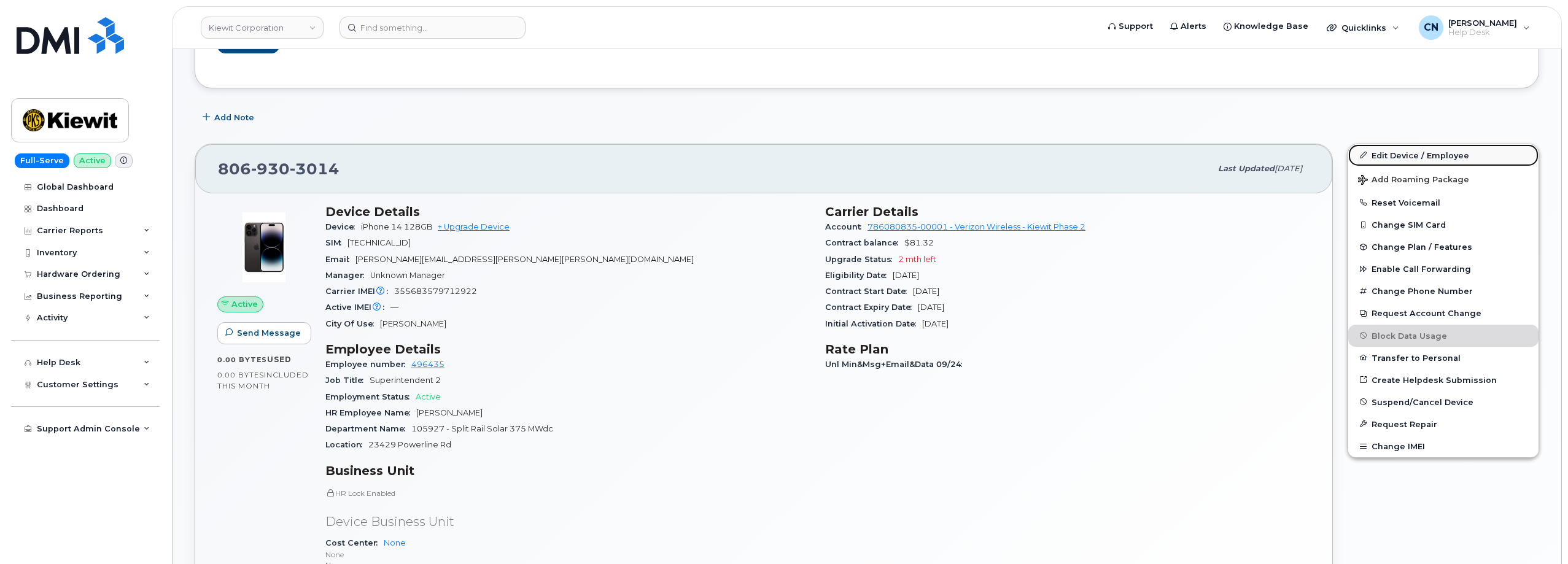
click at [1400, 161] on link "Edit Device / Employee" at bounding box center [1443, 155] width 190 height 22
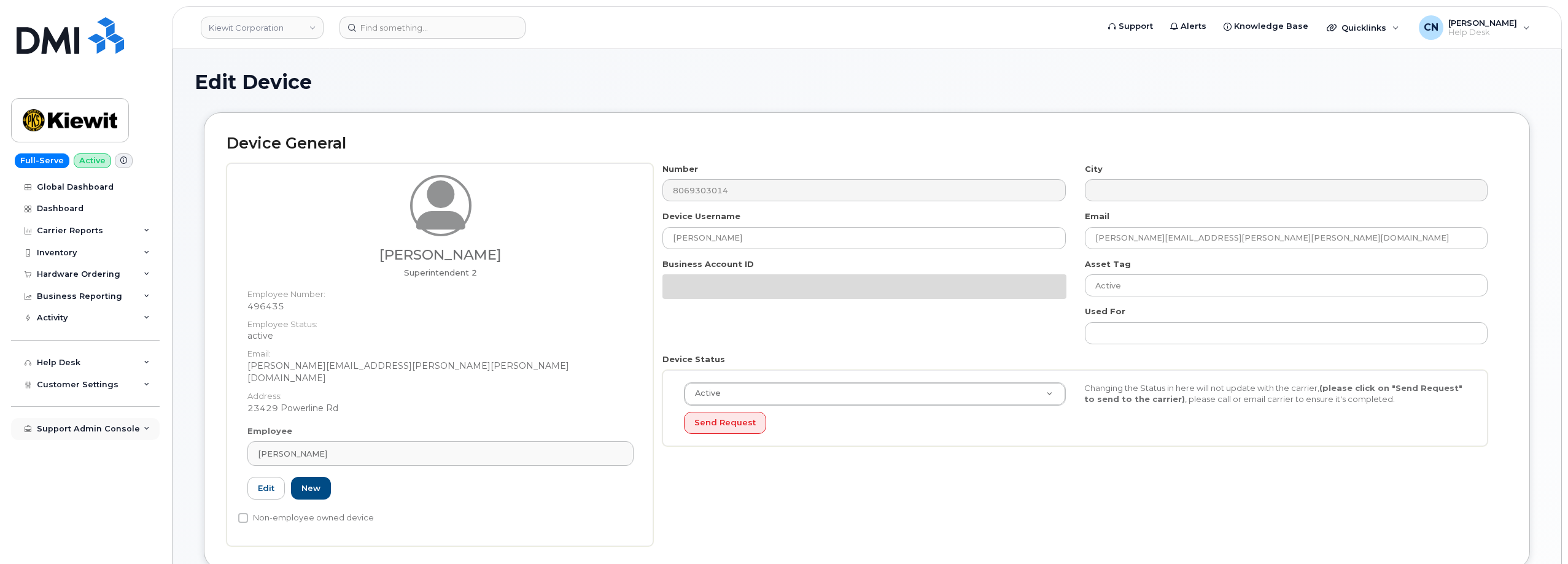
drag, startPoint x: 338, startPoint y: 445, endPoint x: 69, endPoint y: 412, distance: 271.0
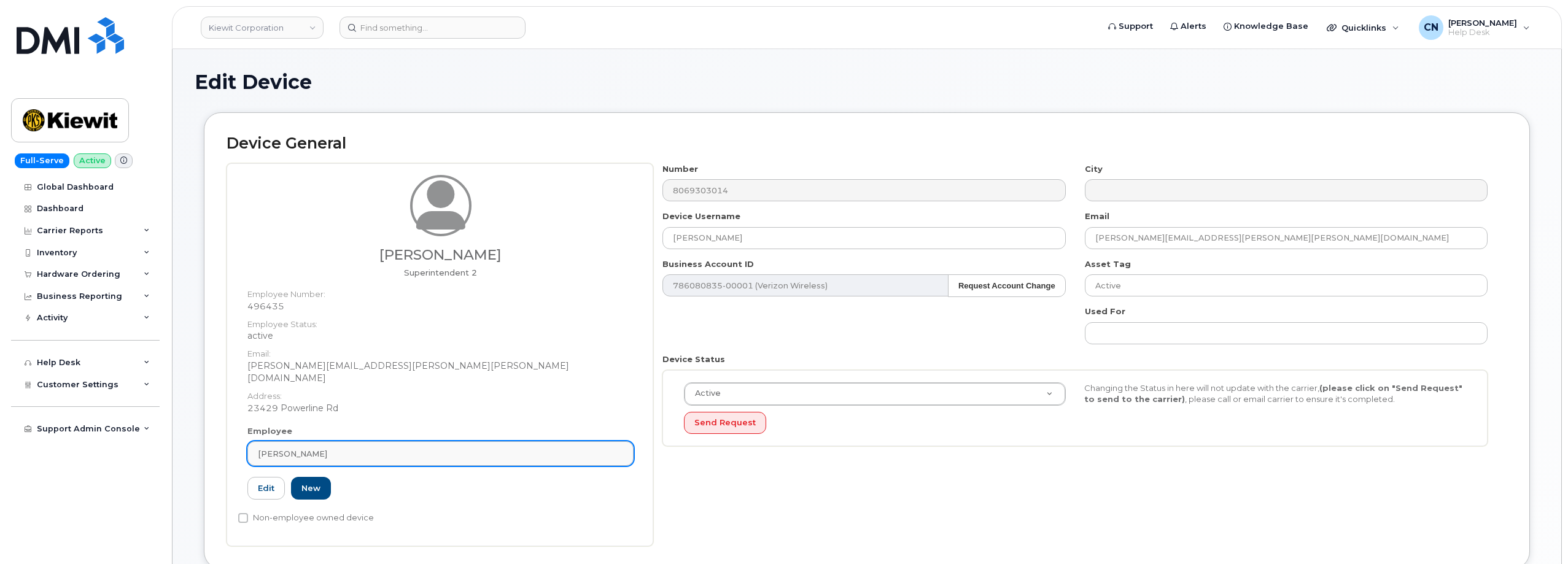
click at [335, 447] on div "[PERSON_NAME]" at bounding box center [440, 453] width 365 height 12
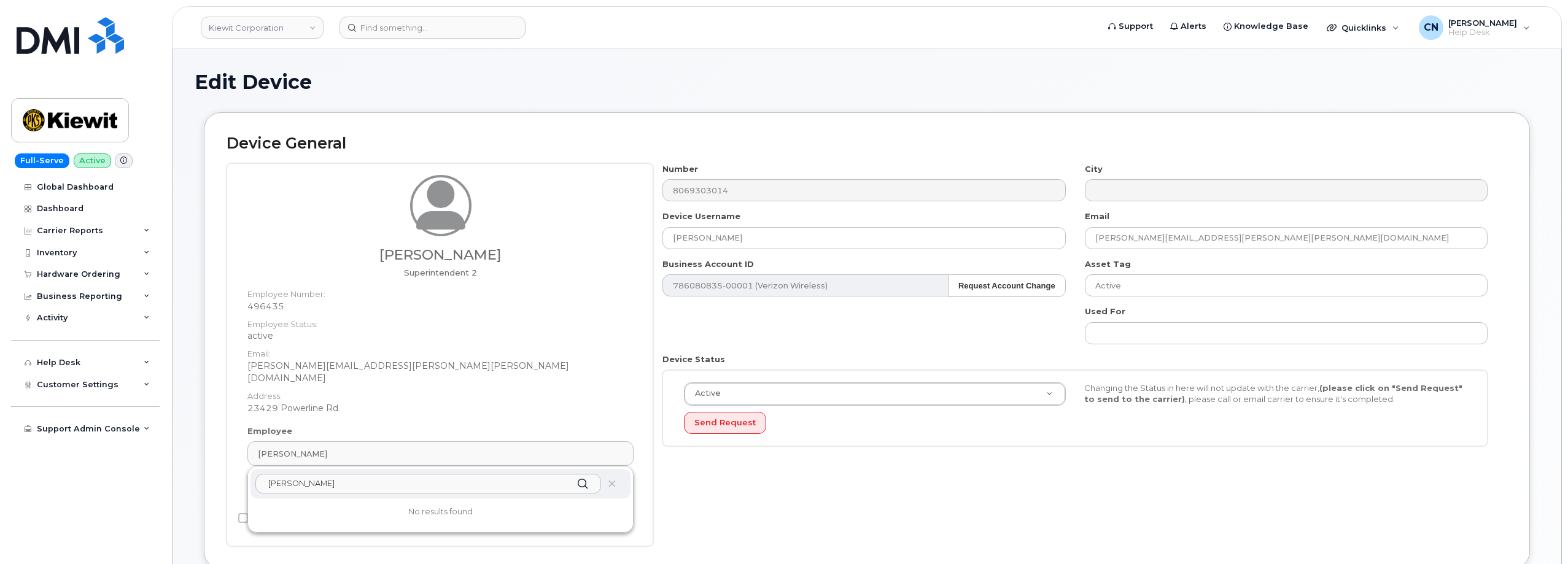
drag, startPoint x: 282, startPoint y: 471, endPoint x: 123, endPoint y: 453, distance: 160.0
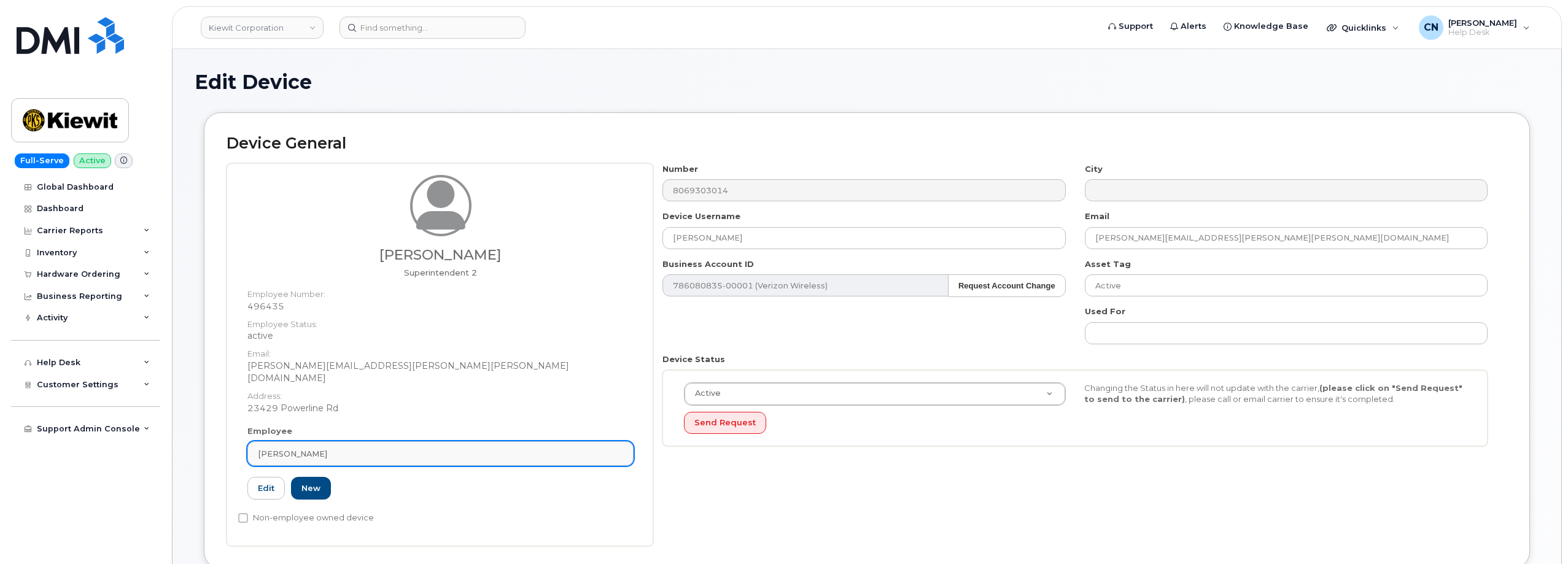
click at [303, 447] on span "Marcus Stamper" at bounding box center [292, 453] width 69 height 12
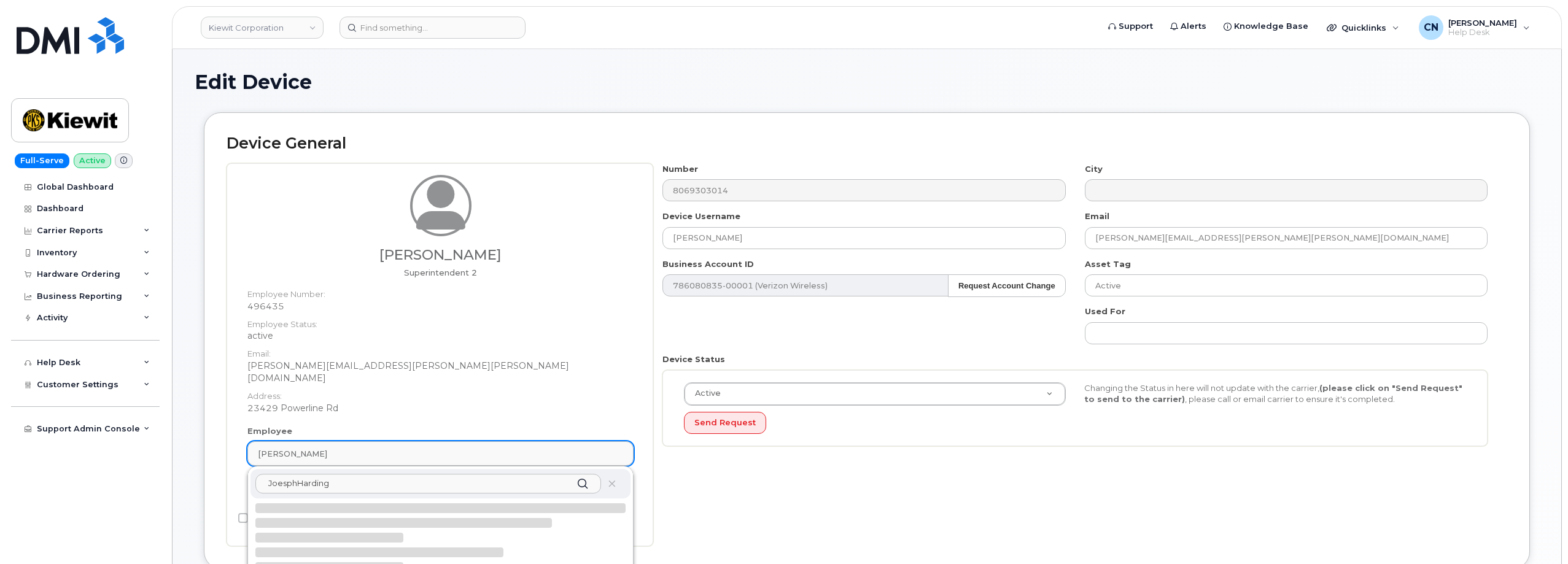
type input "Joesph Harding"
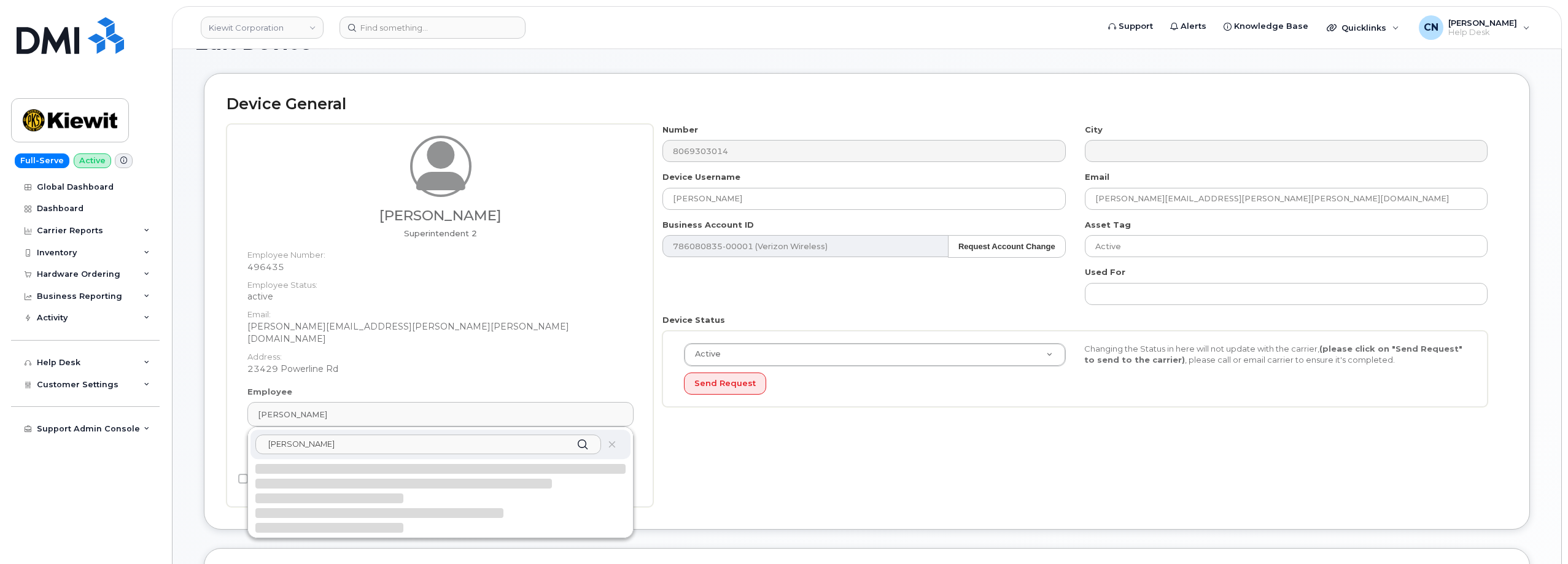
scroll to position [61, 0]
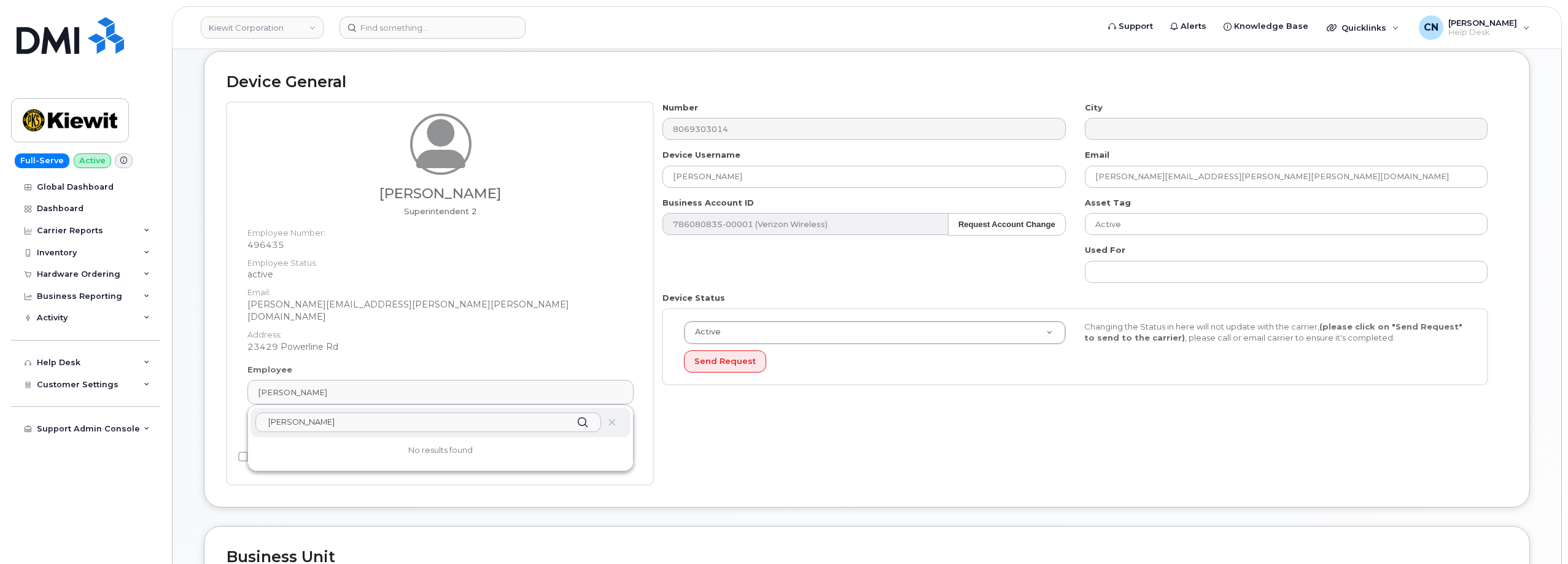
click at [347, 412] on input "Joesph Harding" at bounding box center [428, 422] width 346 height 20
drag, startPoint x: 347, startPoint y: 410, endPoint x: -55, endPoint y: 389, distance: 402.5
click at [0, 389] on html "Kiewit Corporation Support Alerts Knowledge Base Quicklinks Suspend / Cancel De…" at bounding box center [784, 575] width 1568 height 1273
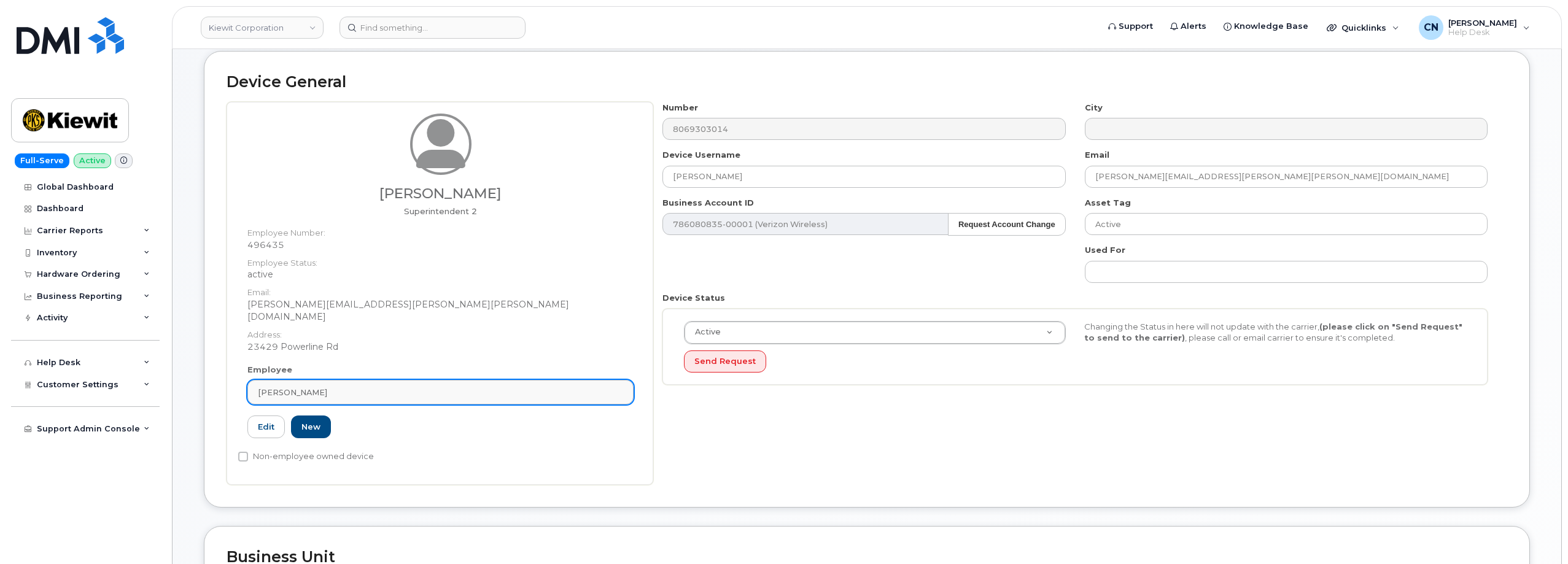
click at [341, 380] on link "Marcus Stamper" at bounding box center [440, 392] width 386 height 25
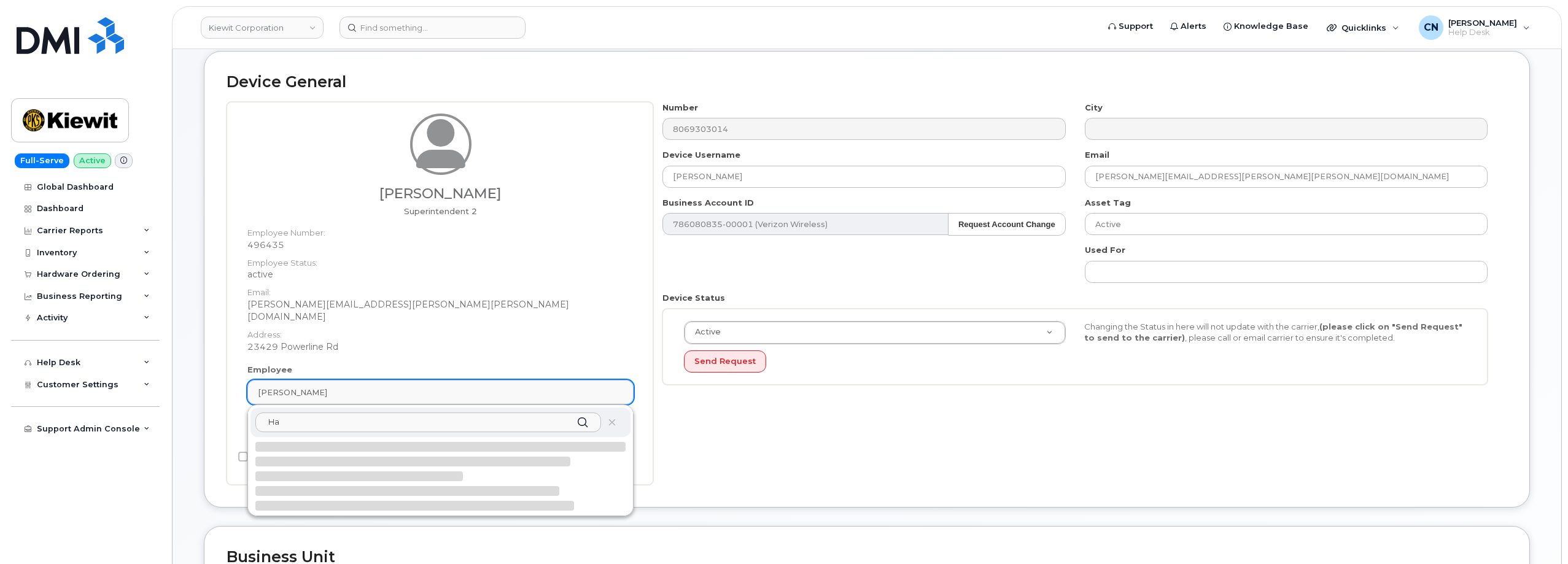
type input "H"
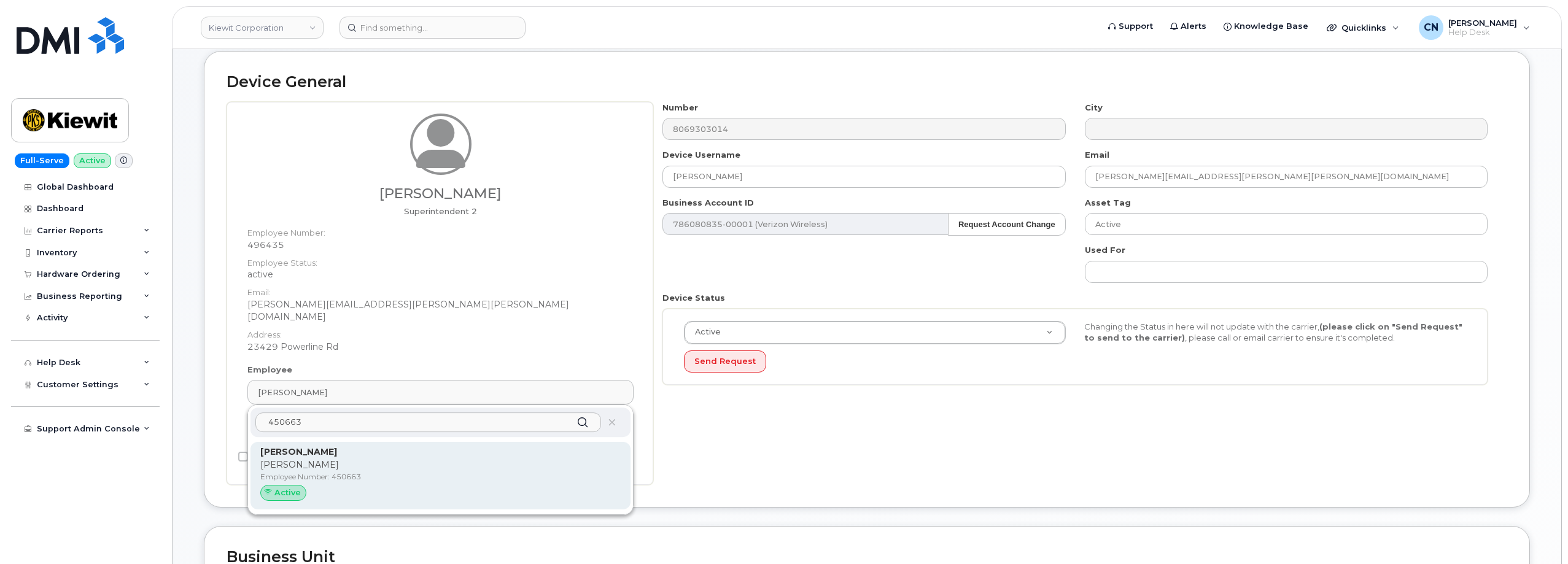
type input "450663"
click at [341, 471] on p "Employee Number: 450663" at bounding box center [440, 476] width 360 height 11
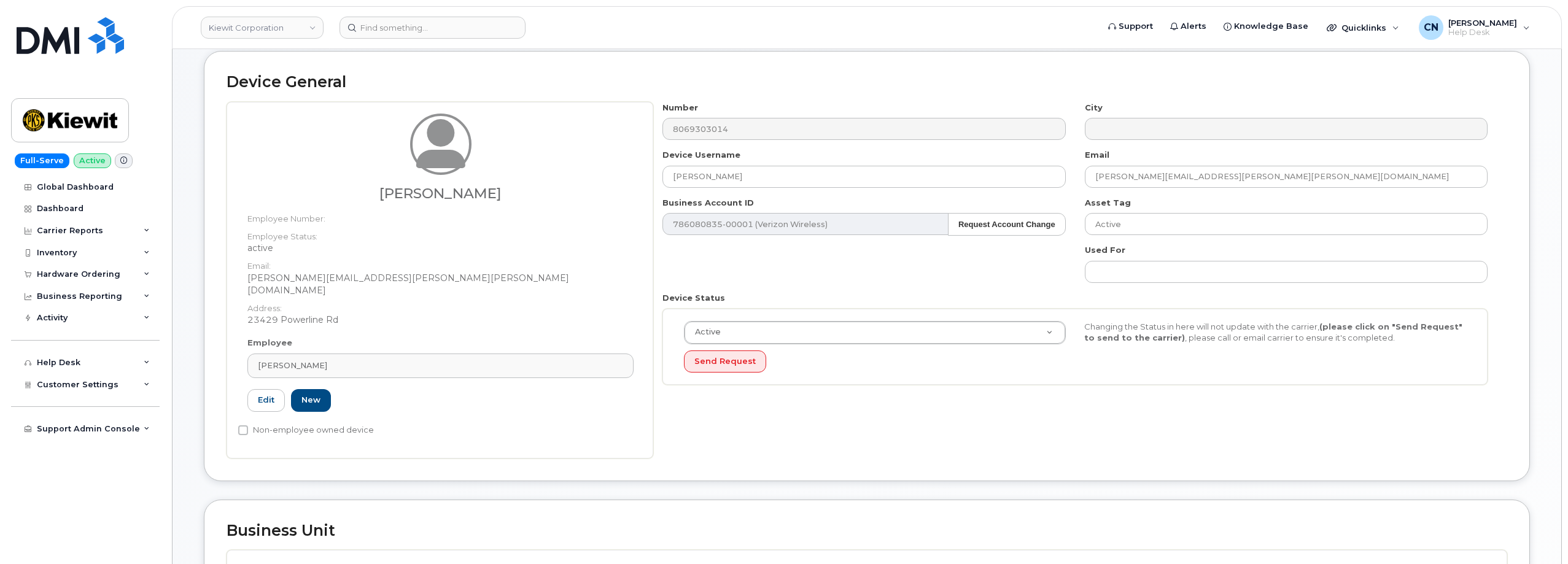
type input "450663"
type input "[PERSON_NAME]"
type input "[PERSON_NAME][EMAIL_ADDRESS][PERSON_NAME][PERSON_NAME][DOMAIN_NAME]"
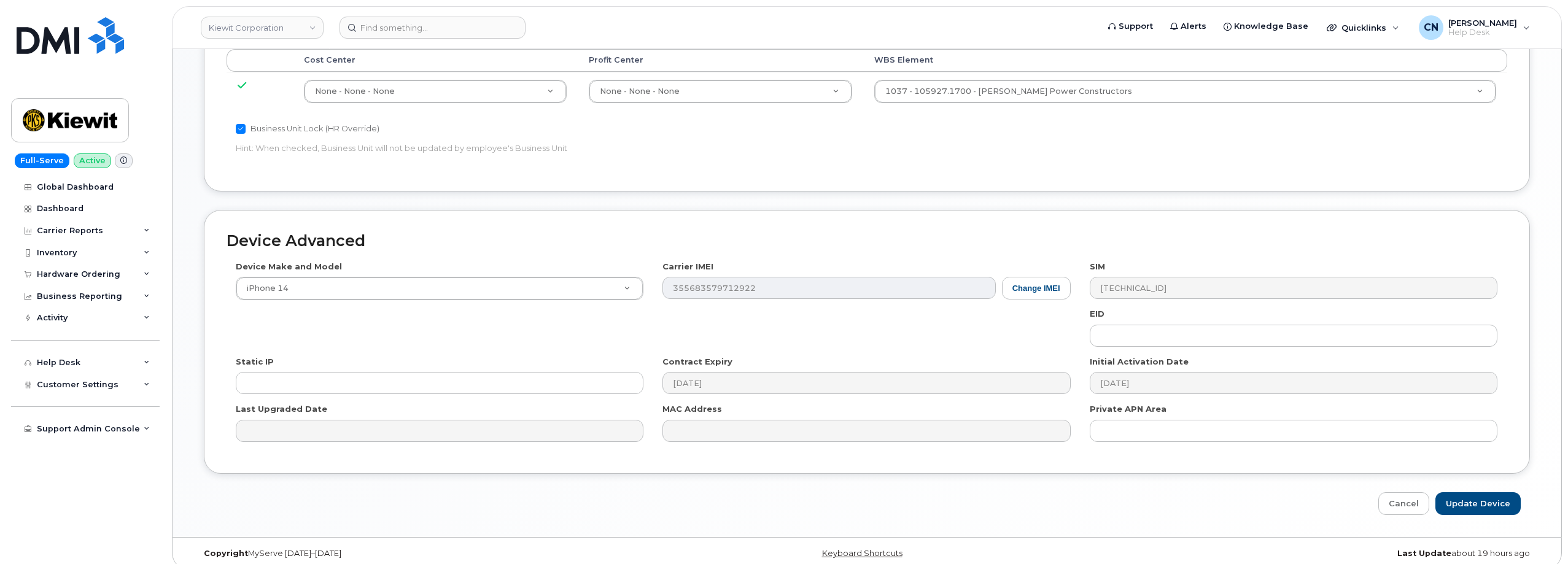
scroll to position [548, 0]
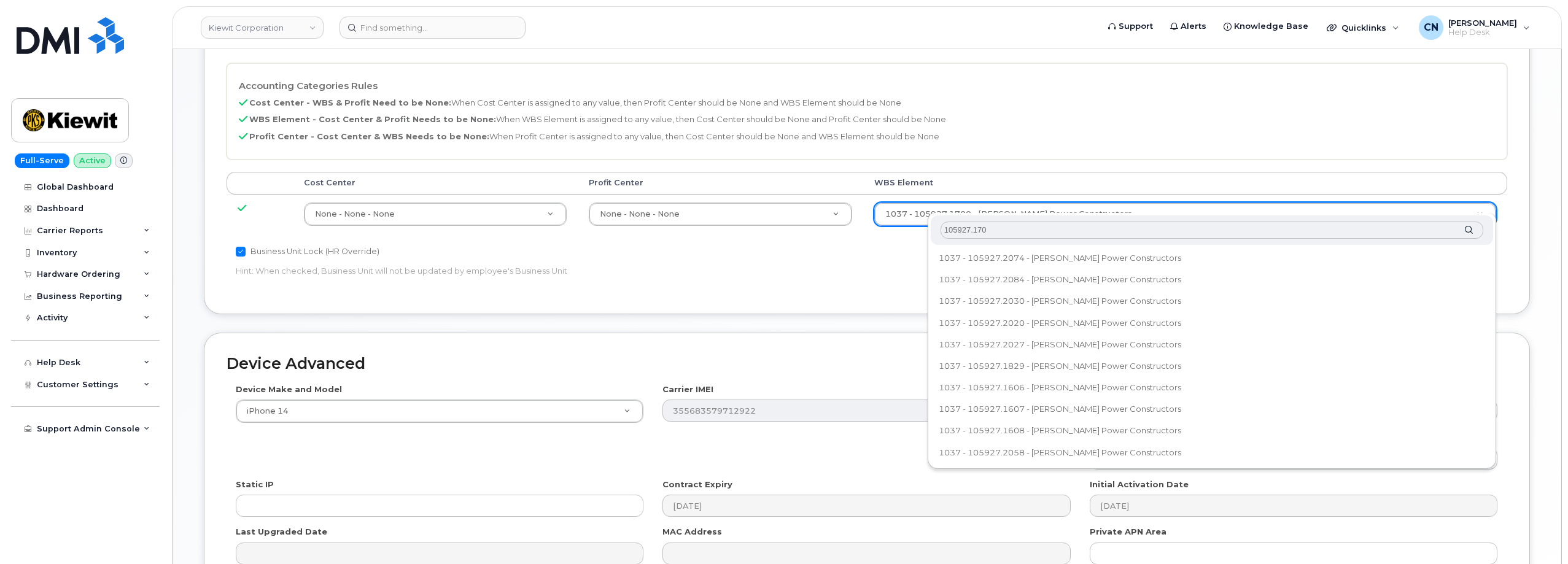
type input "105927.1700"
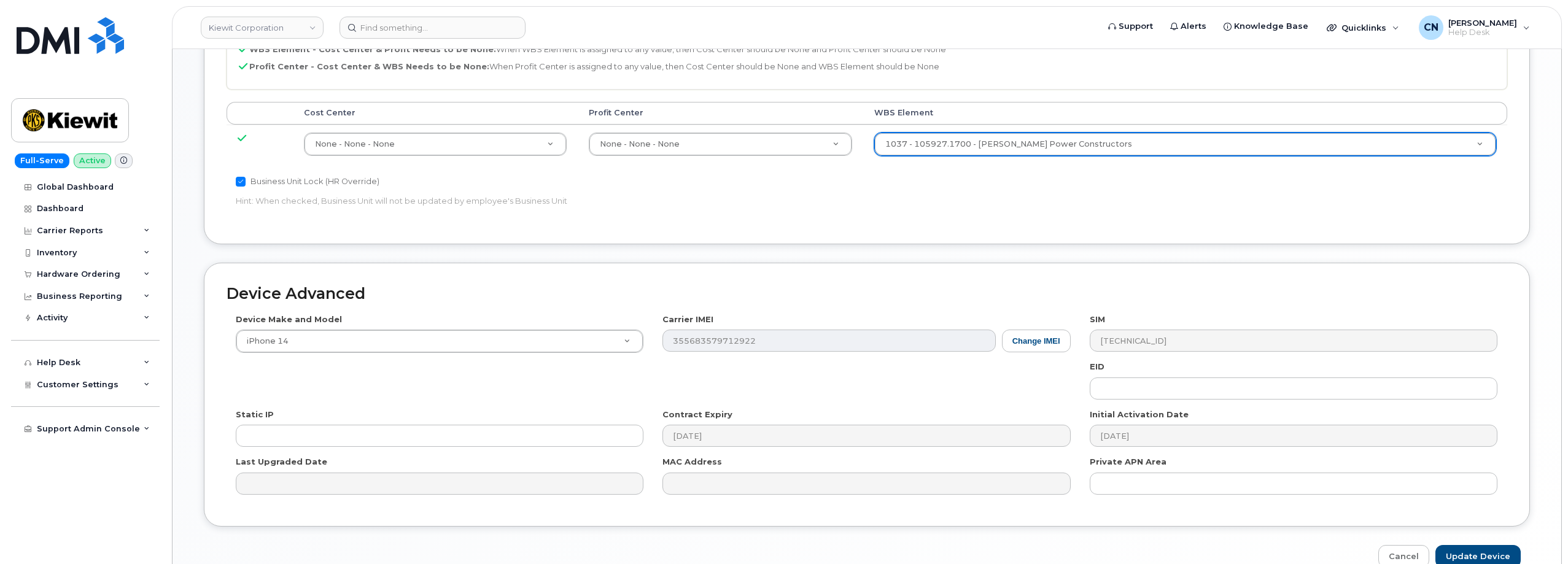
scroll to position [670, 0]
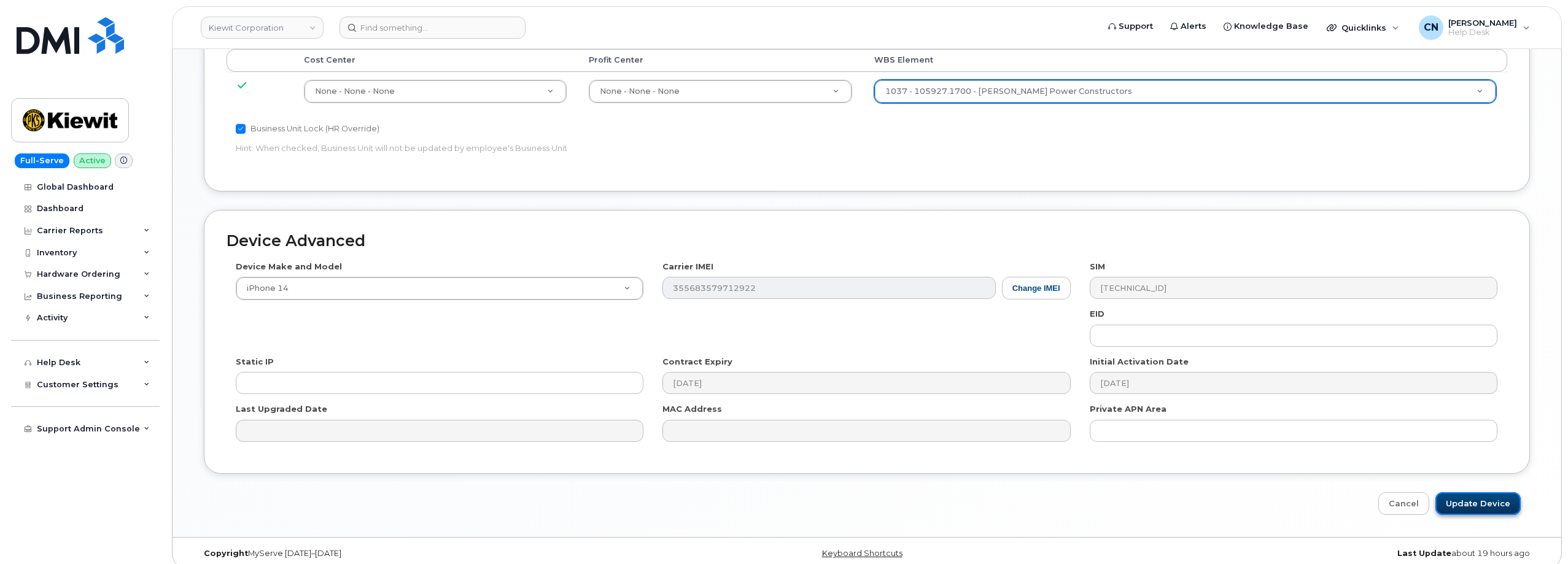
click at [1478, 496] on input "Update Device" at bounding box center [1478, 503] width 85 height 23
type input "Saving..."
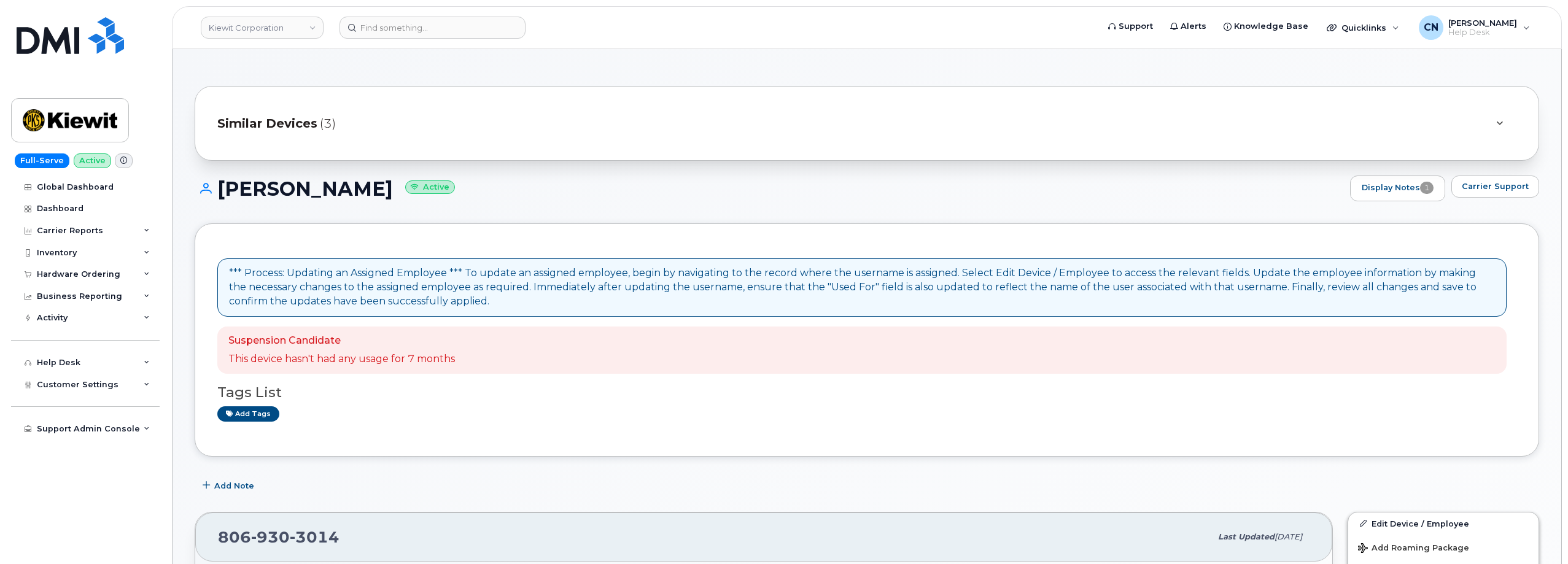
scroll to position [184, 0]
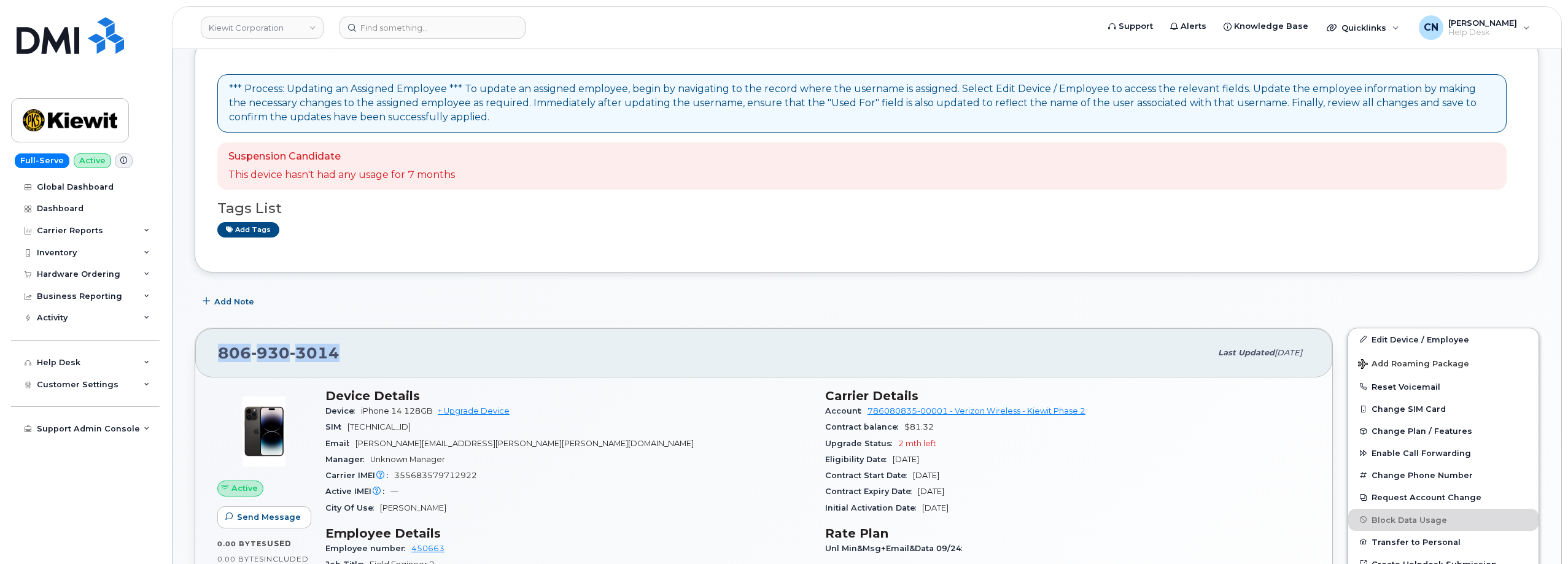
drag, startPoint x: 381, startPoint y: 370, endPoint x: 313, endPoint y: 58, distance: 319.3
click at [215, 353] on div "[PHONE_NUMBER] Last updated [DATE]" at bounding box center [764, 352] width 1137 height 49
copy span "[PHONE_NUMBER]"
click at [395, 20] on input at bounding box center [432, 28] width 186 height 22
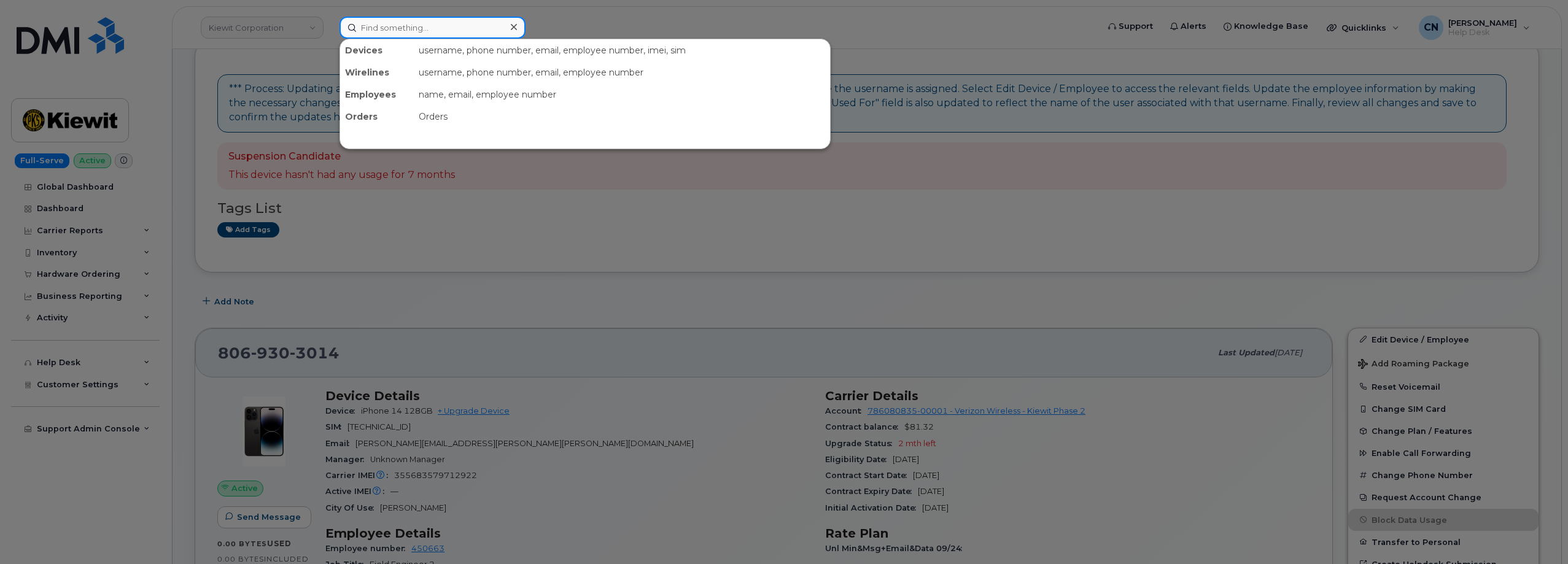
paste input "35219183416884"
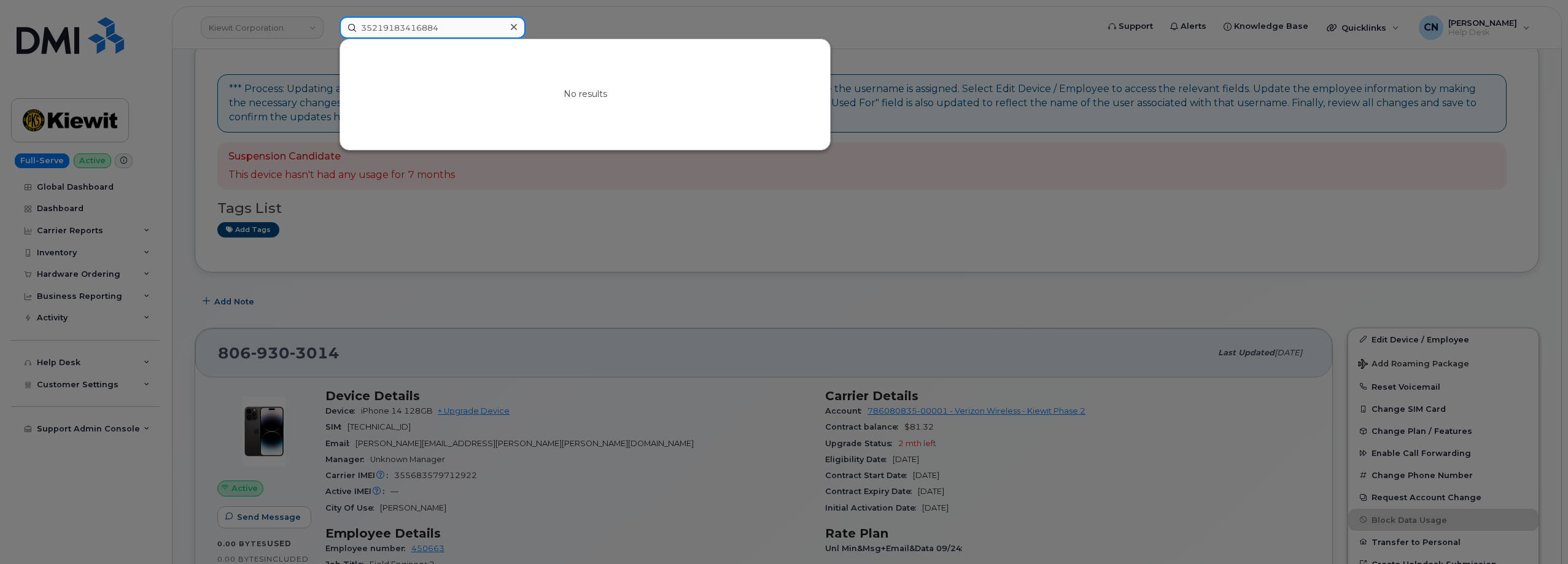
drag, startPoint x: 384, startPoint y: 19, endPoint x: 208, endPoint y: 35, distance: 176.7
click at [330, 35] on div "35219183416884 No results" at bounding box center [714, 28] width 769 height 22
paste input "0219183416884"
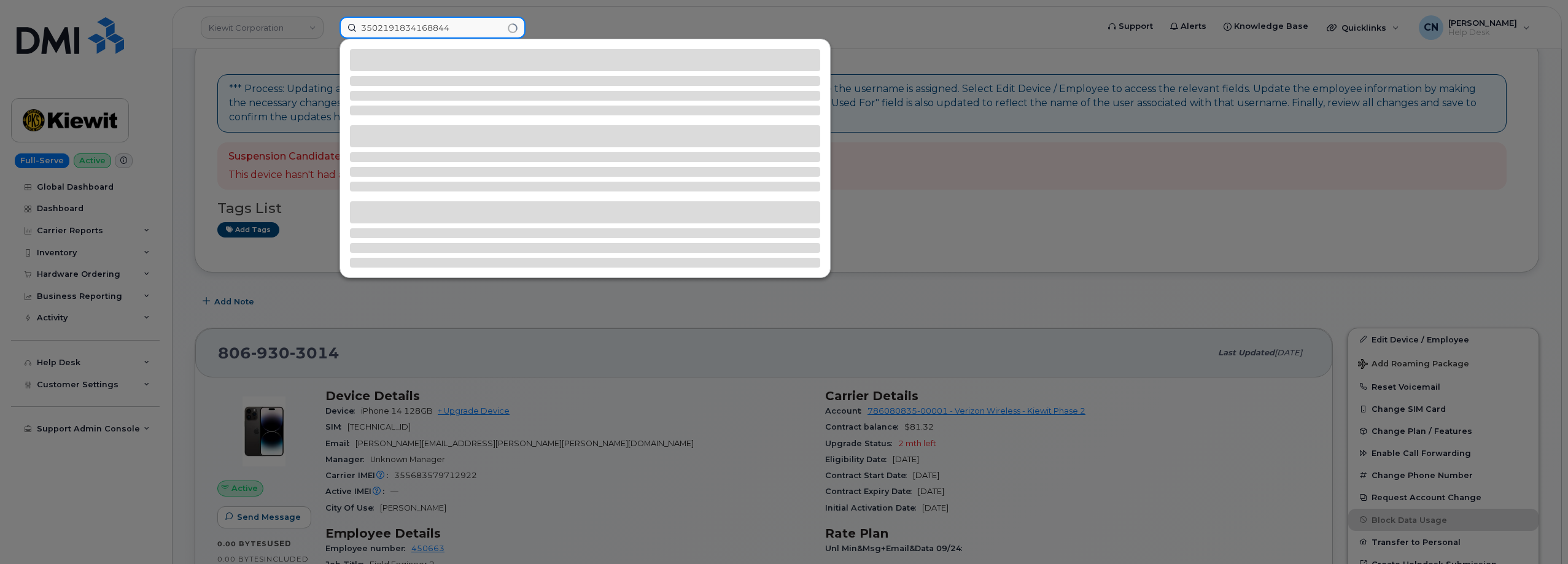
drag, startPoint x: 427, startPoint y: 28, endPoint x: 98, endPoint y: 55, distance: 330.1
click at [330, 39] on div "3502191834168844" at bounding box center [714, 28] width 769 height 22
paste input
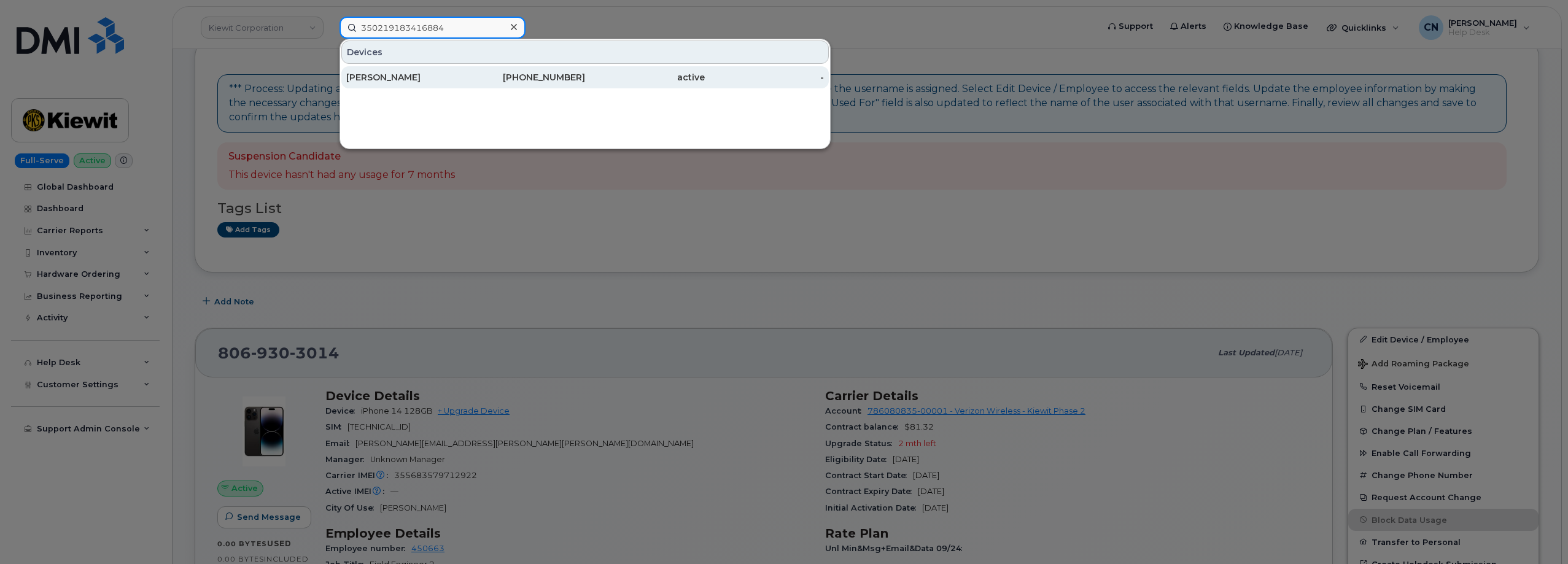
type input "350219183416884"
click at [351, 77] on div "[PERSON_NAME]" at bounding box center [406, 77] width 120 height 12
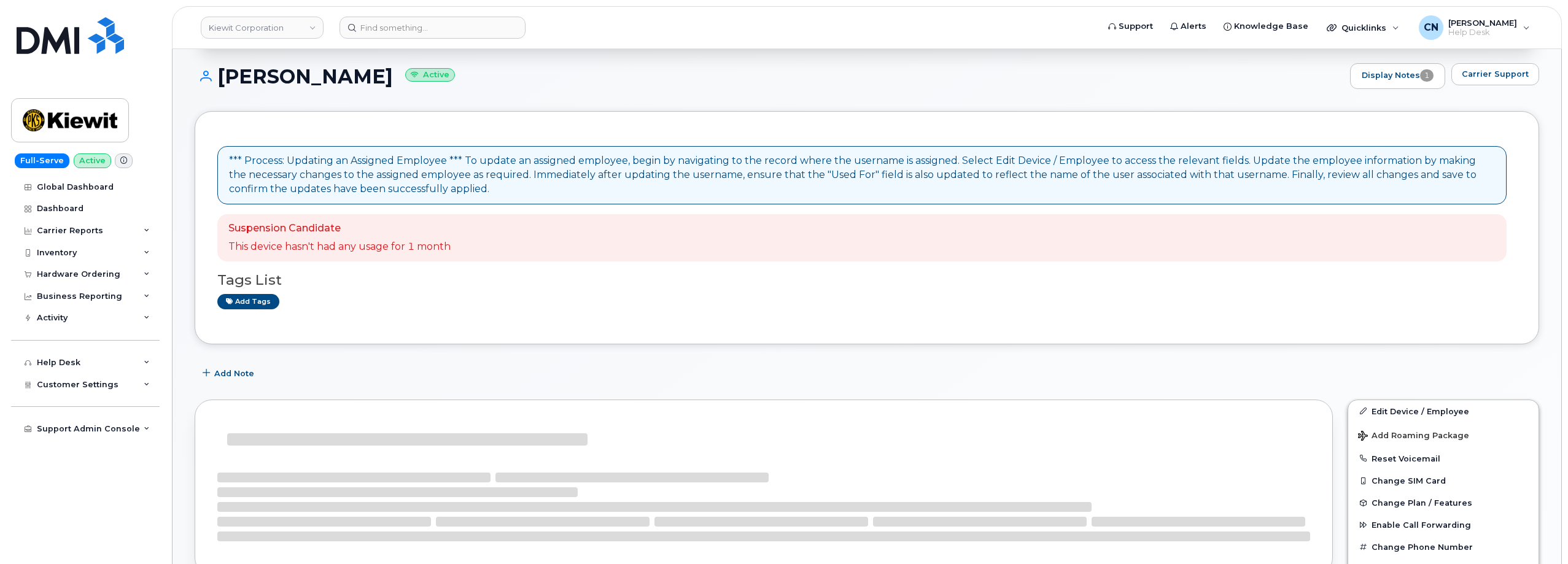
scroll to position [122, 0]
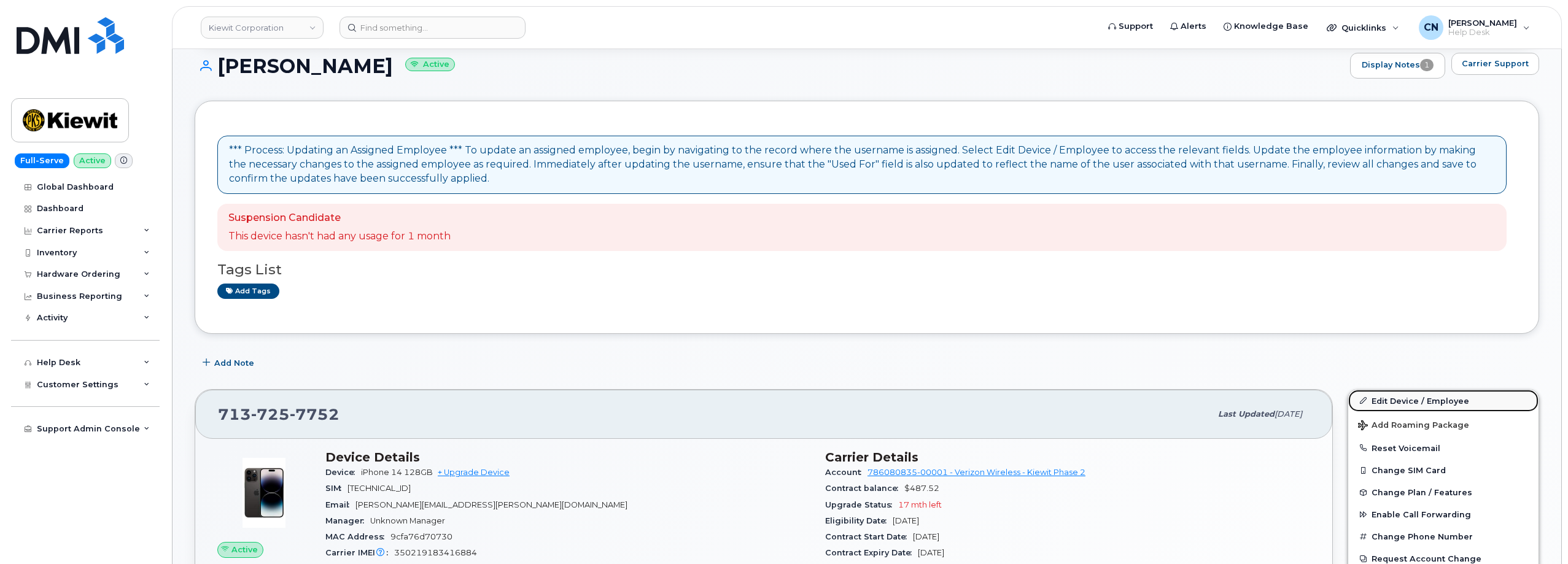
click at [1405, 404] on link "Edit Device / Employee" at bounding box center [1443, 400] width 190 height 22
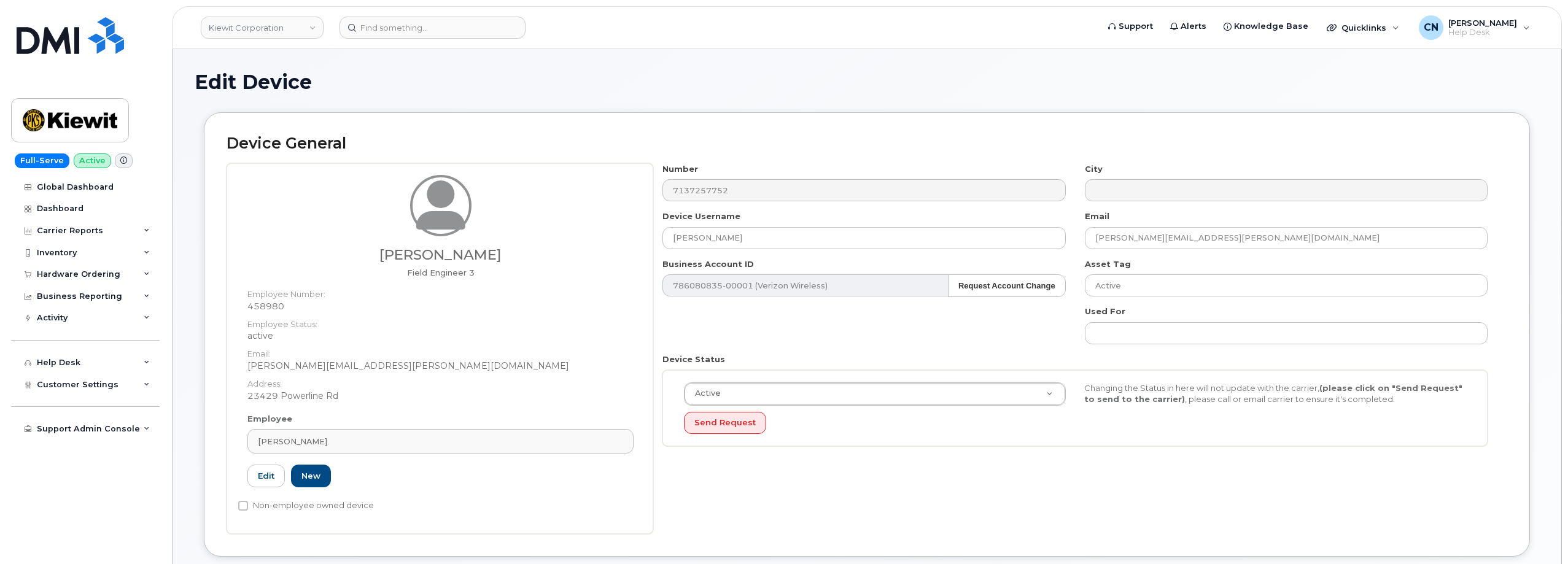
drag, startPoint x: 333, startPoint y: 440, endPoint x: 172, endPoint y: 439, distance: 161.0
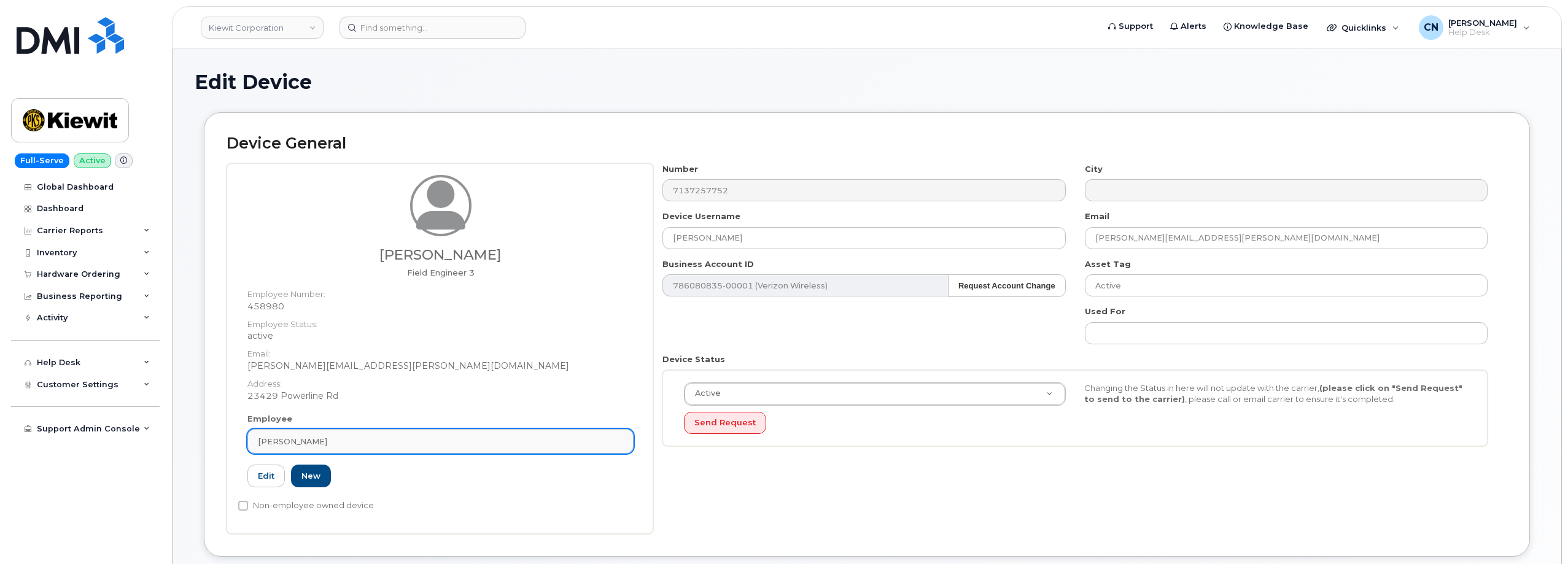
click at [320, 447] on link "[PERSON_NAME]" at bounding box center [440, 441] width 386 height 25
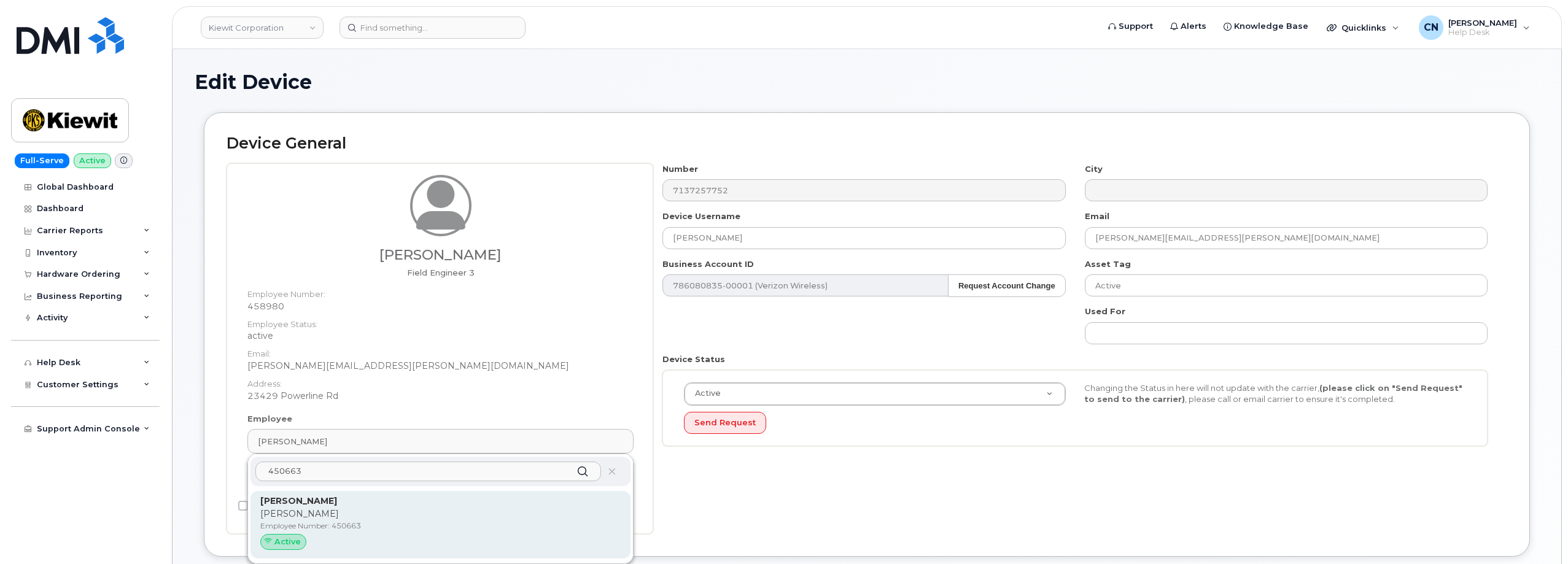
type input "450663"
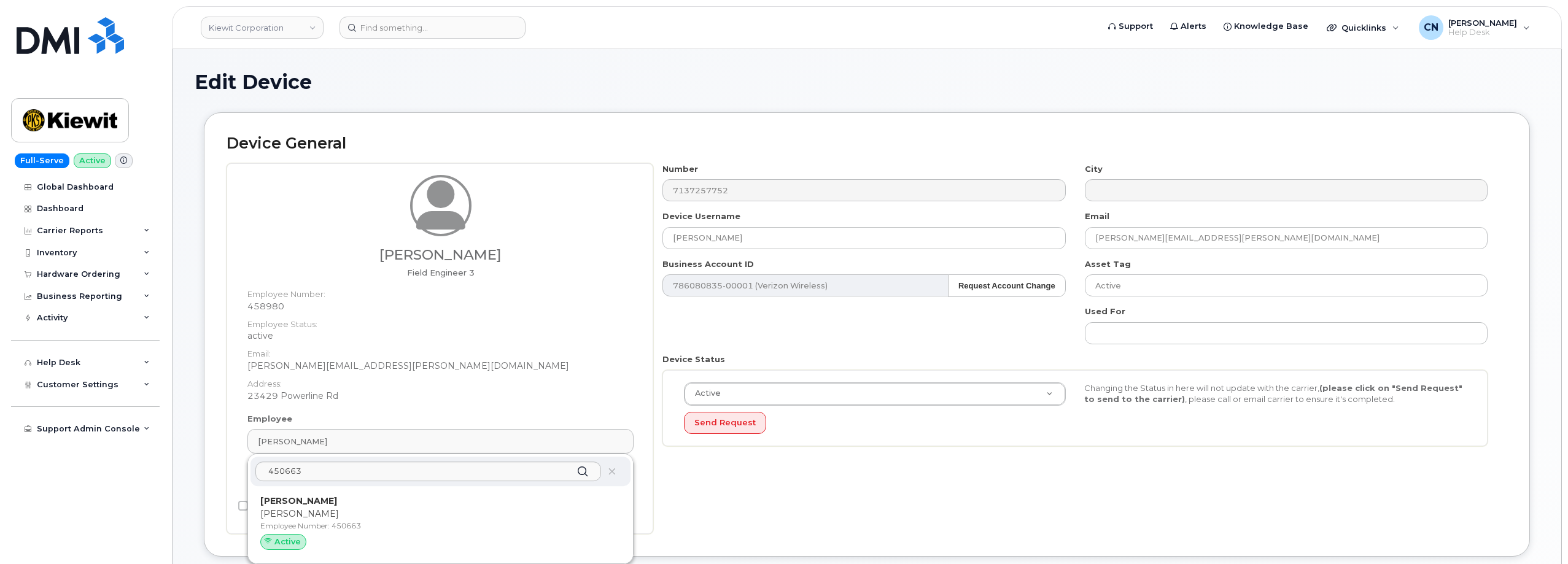
drag, startPoint x: 397, startPoint y: 498, endPoint x: 837, endPoint y: 71, distance: 613.1
click at [397, 498] on p "Joseph Harding" at bounding box center [440, 501] width 360 height 13
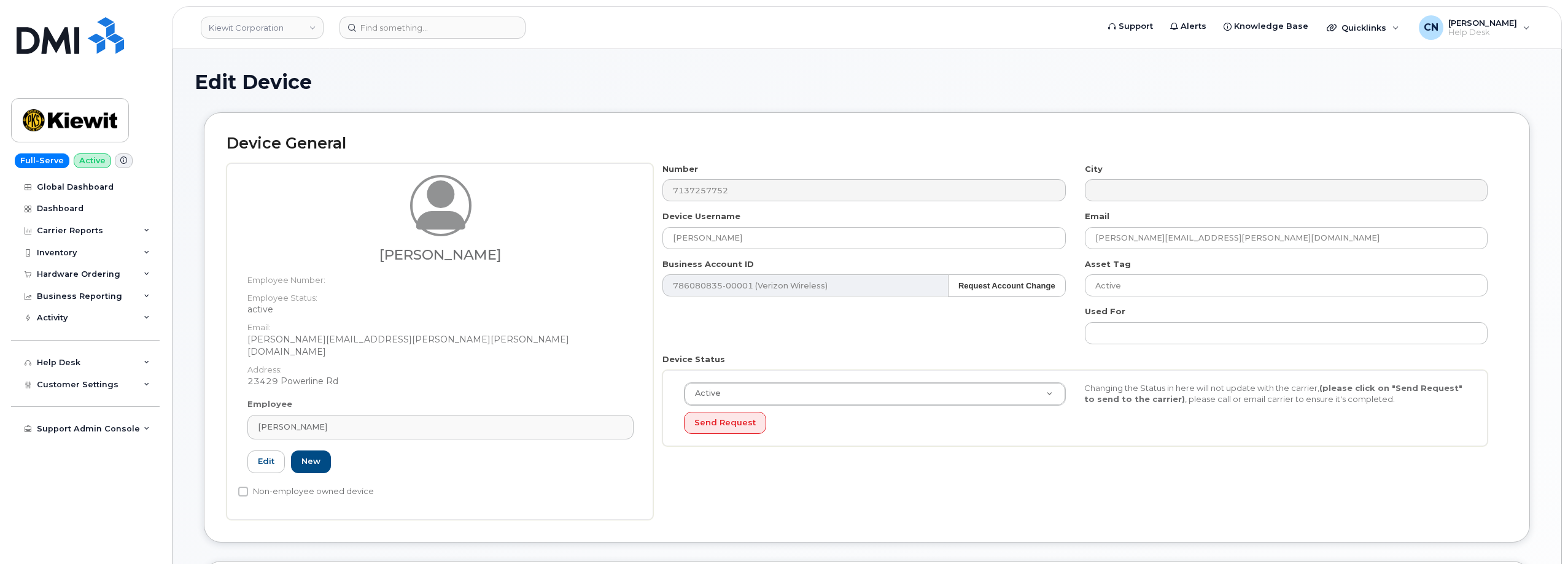
type input "450663"
type input "Joseph Harding"
type input "joseph.harding@kiewit.com"
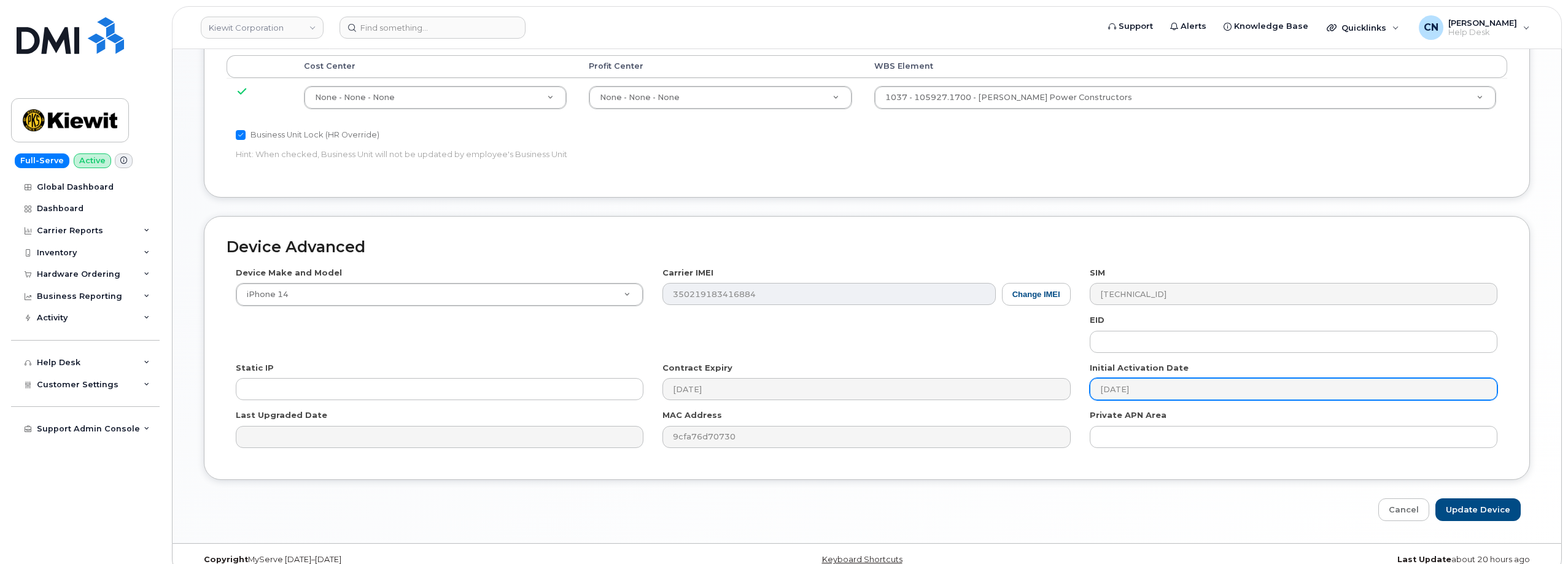
scroll to position [670, 0]
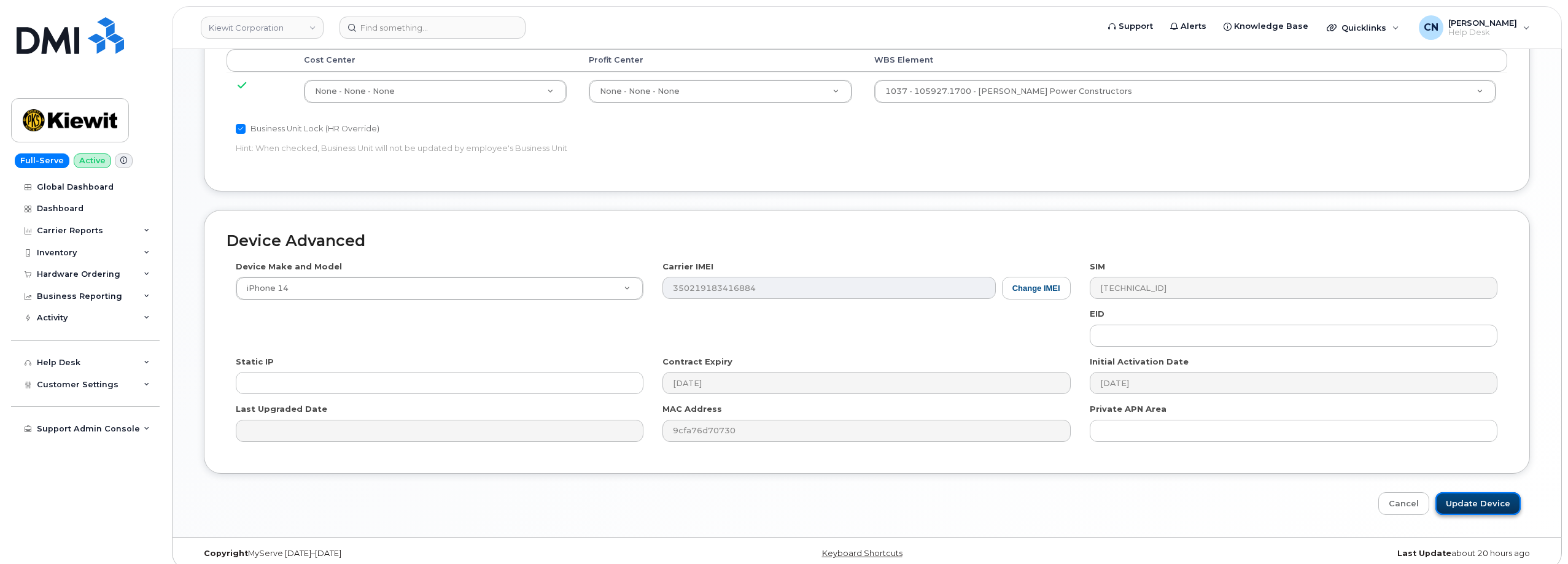
click at [1469, 492] on input "Update Device" at bounding box center [1478, 503] width 85 height 23
type input "Saving..."
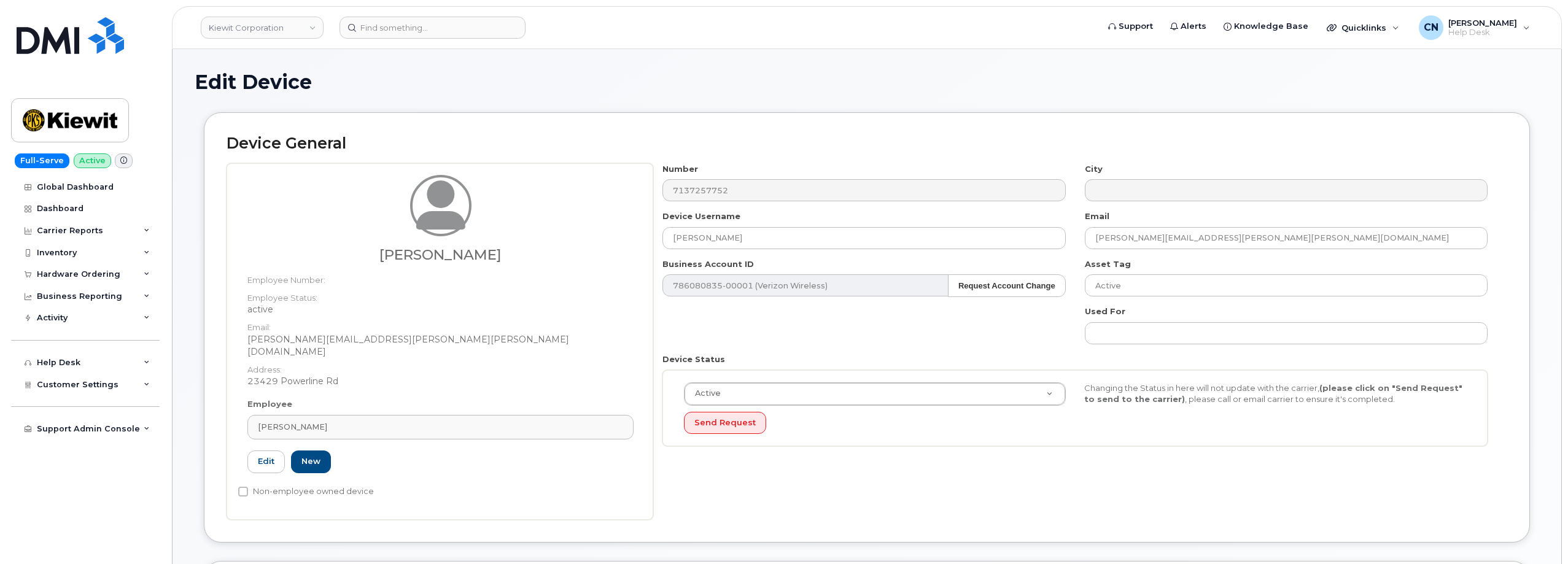
scroll to position [368, 0]
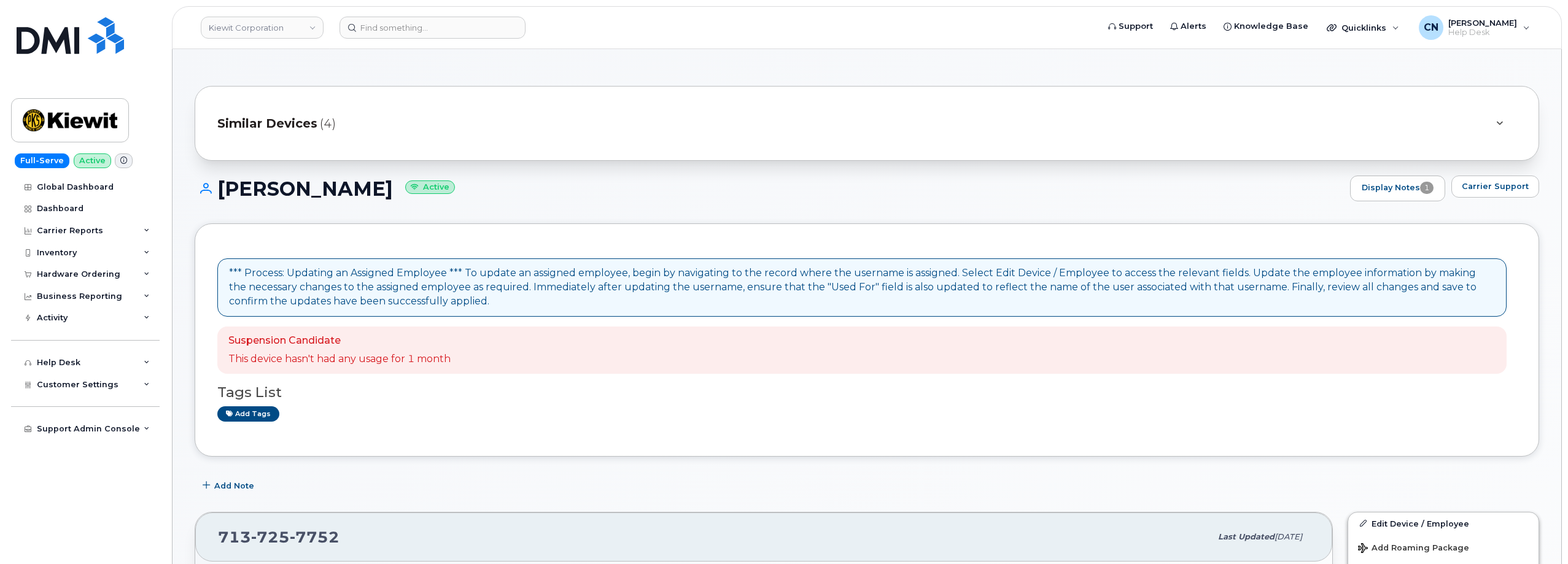
click at [247, 132] on span "Similar Devices" at bounding box center [267, 123] width 100 height 17
